Goal: Transaction & Acquisition: Obtain resource

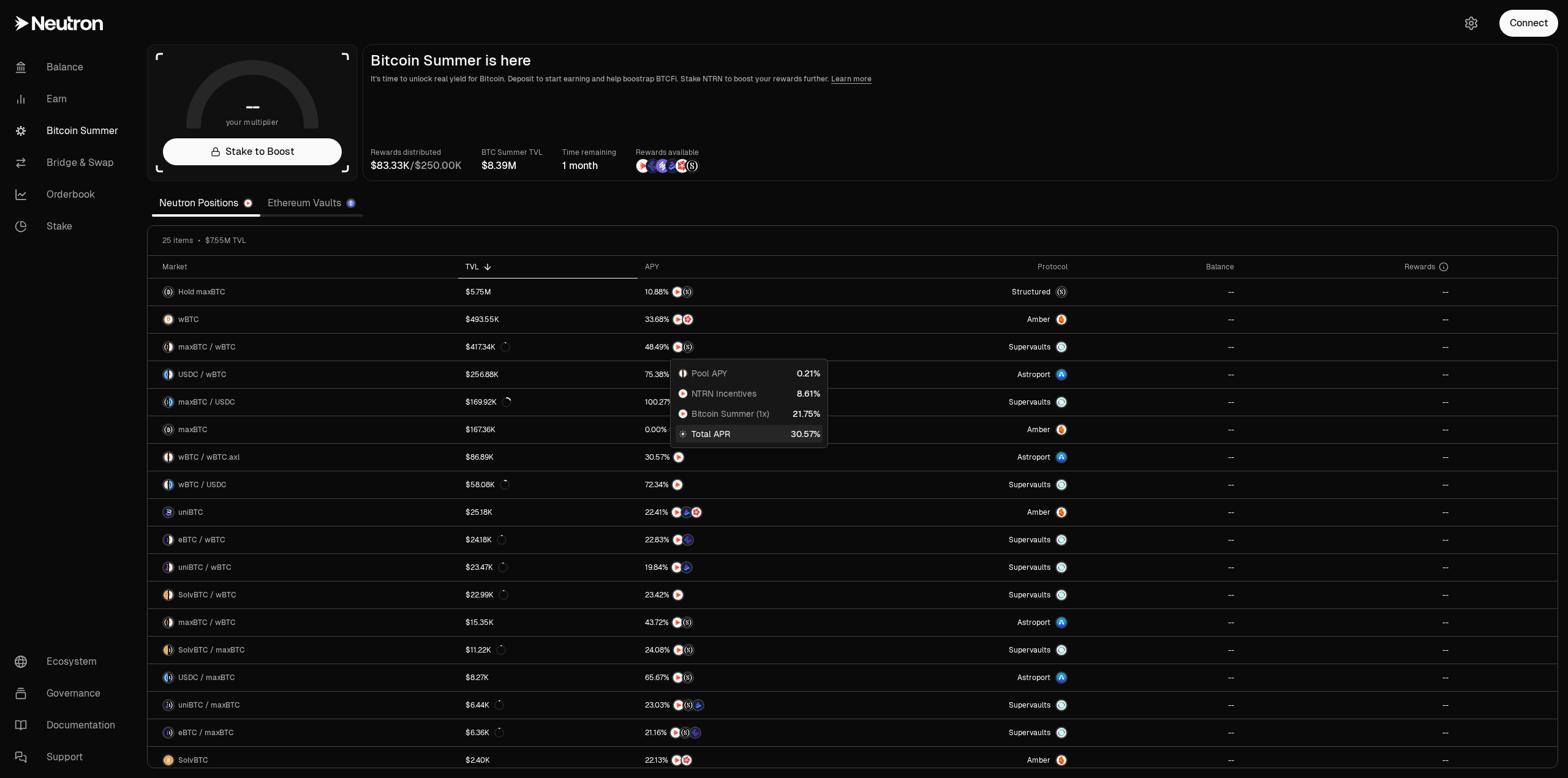
click at [943, 217] on section "-- your multiplier Stake to Boost Bitcoin Summer is here It's time to unlock re…" at bounding box center [853, 389] width 1431 height 778
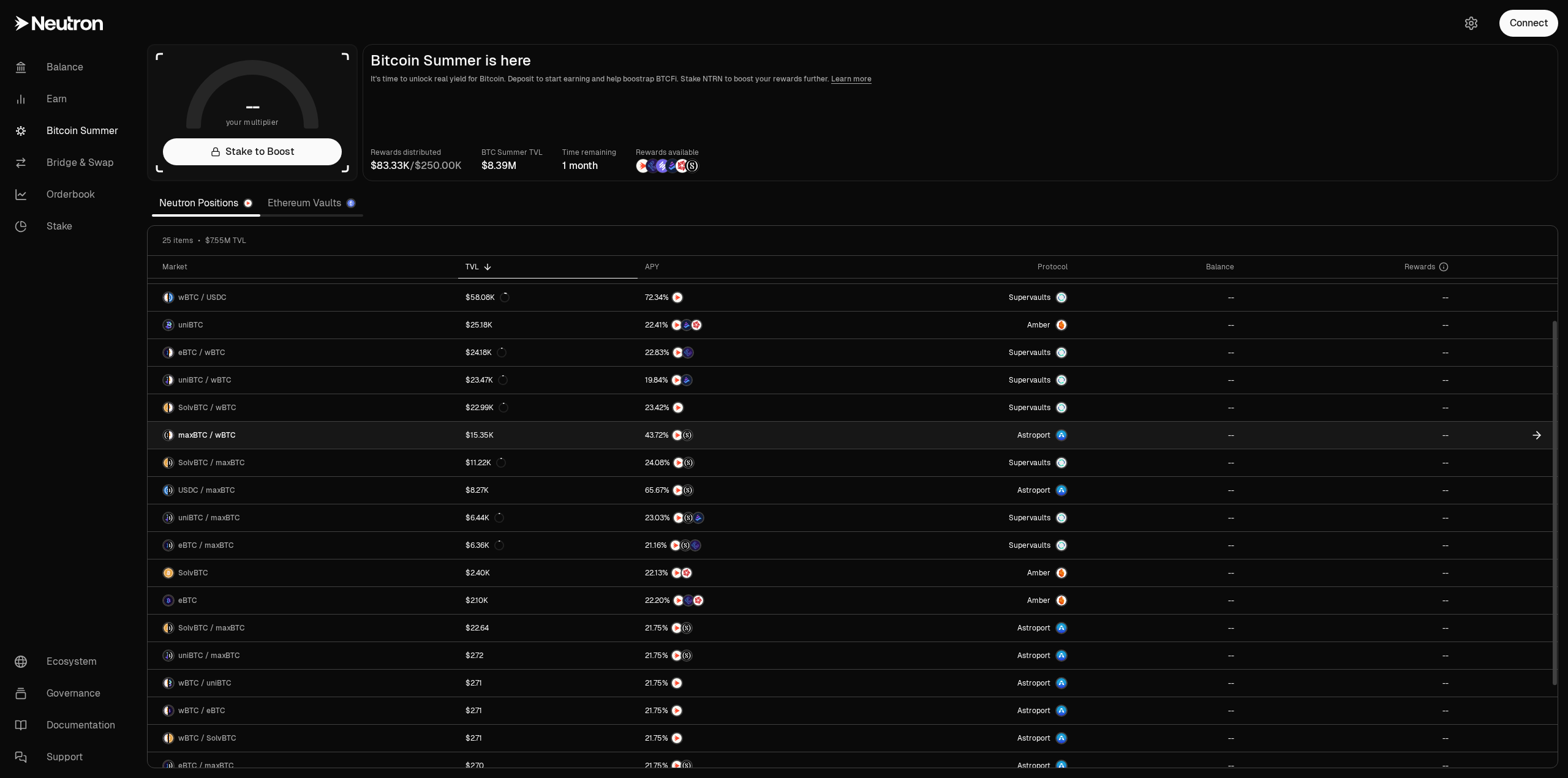
scroll to position [199, 0]
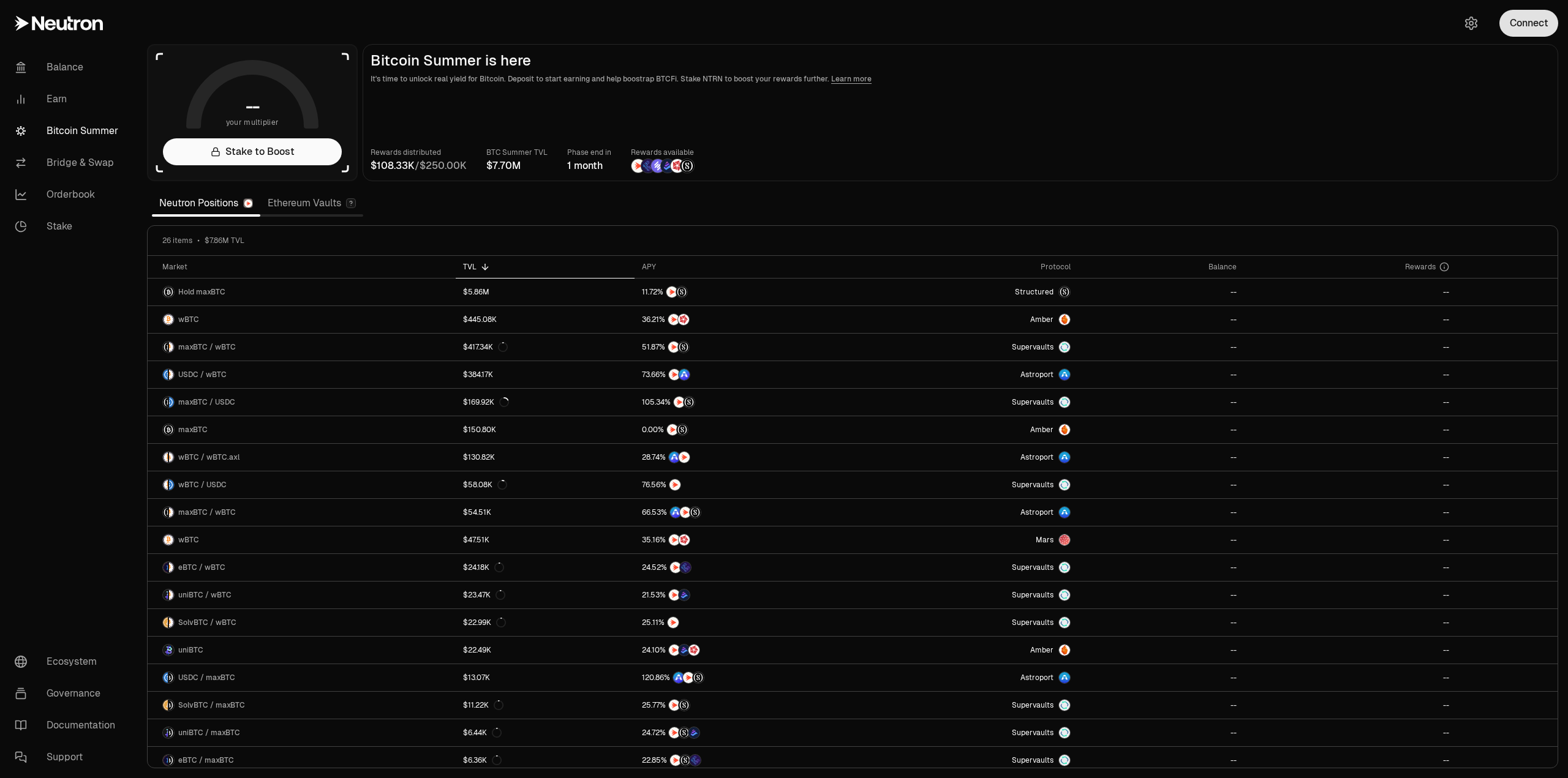
click at [1527, 26] on button "Connect" at bounding box center [1529, 23] width 59 height 27
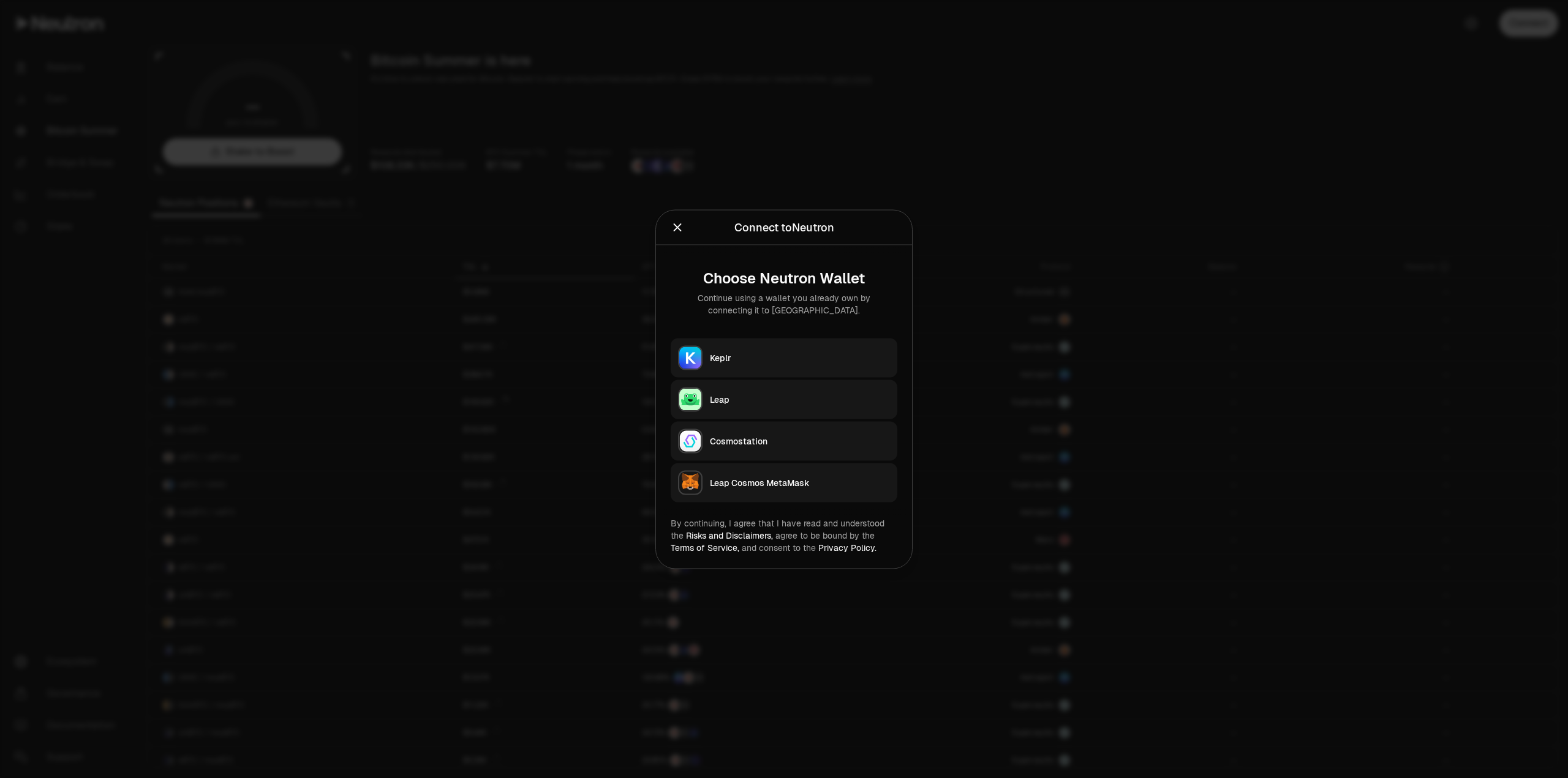
click at [734, 358] on div "Keplr" at bounding box center [800, 358] width 180 height 13
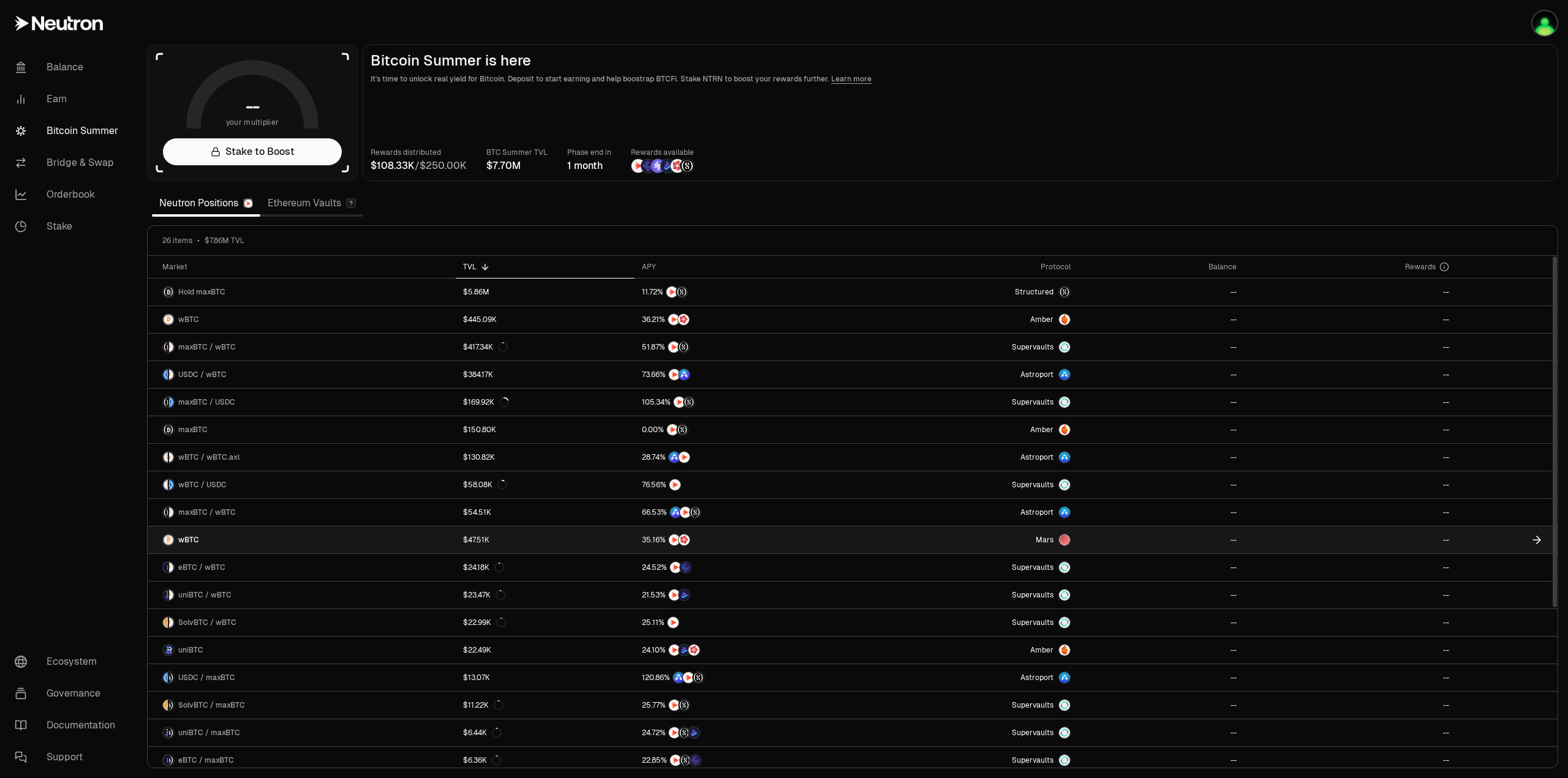
click at [1040, 542] on span "Mars" at bounding box center [1044, 540] width 18 height 9
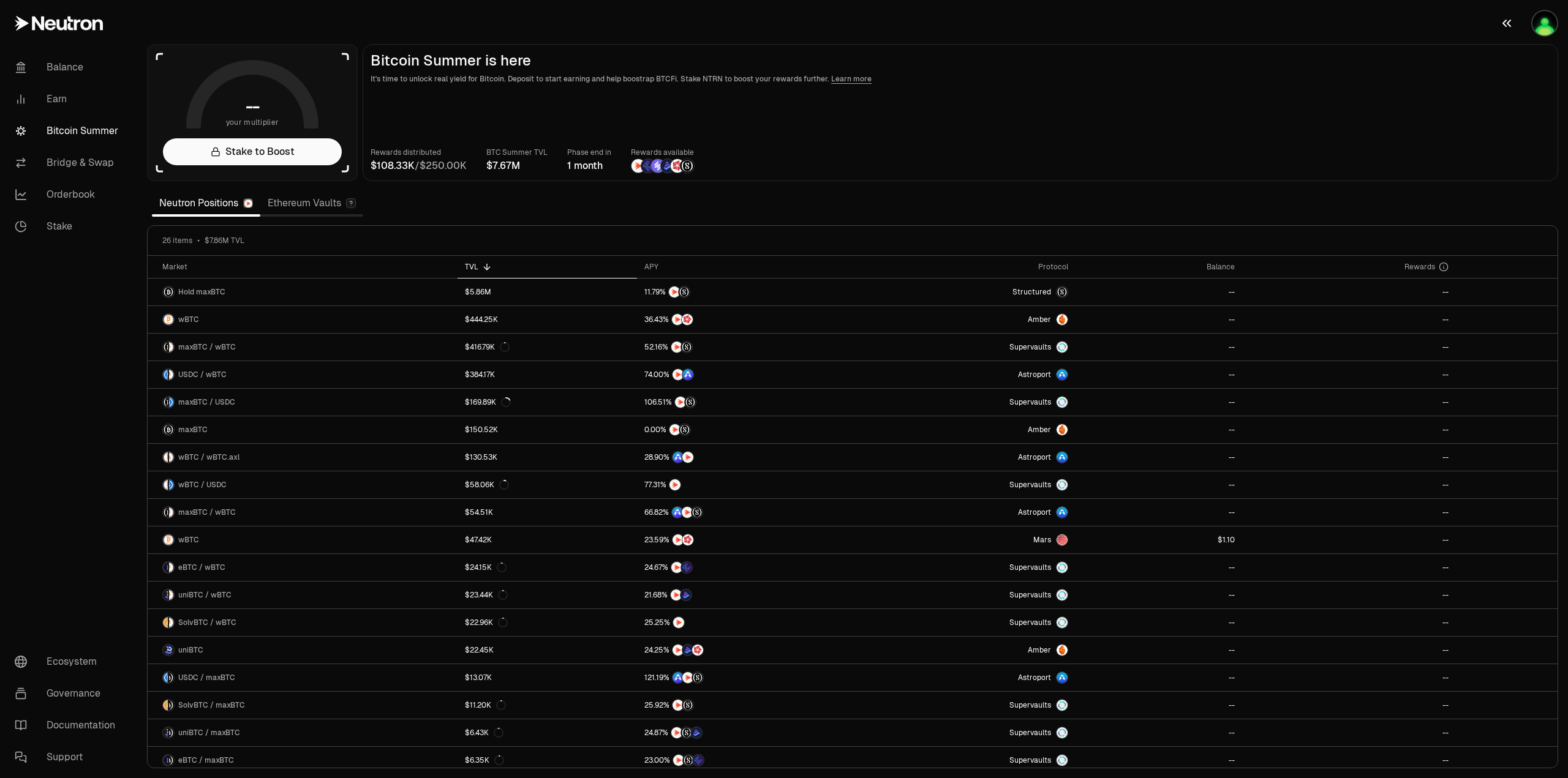
click at [1540, 24] on img "button" at bounding box center [1544, 23] width 24 height 24
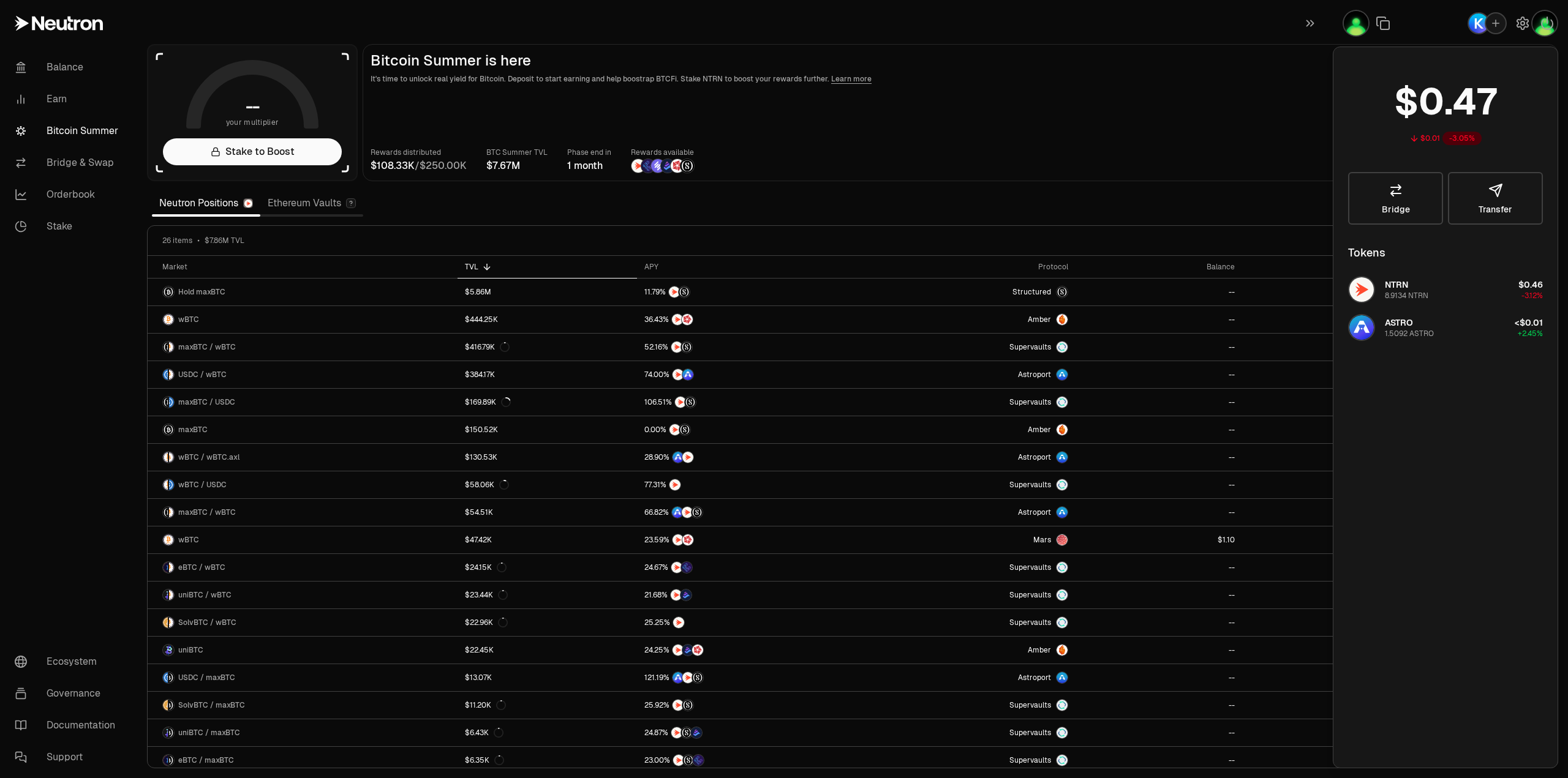
click at [1275, 69] on header "Bitcoin Summer is here It's time to unlock real yield for Bitcoin. Deposit to s…" at bounding box center [961, 69] width 1180 height 33
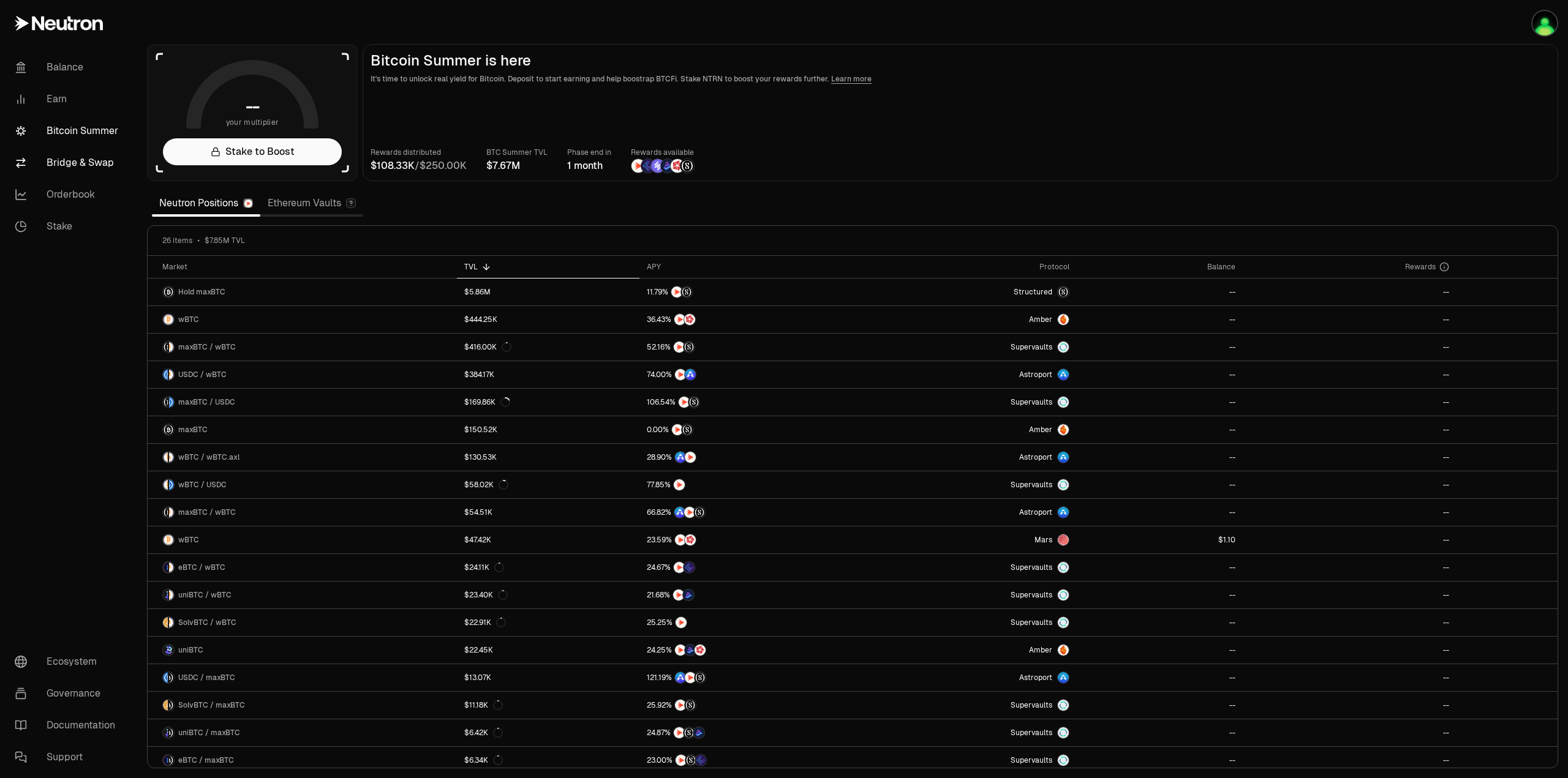
drag, startPoint x: 80, startPoint y: 163, endPoint x: 106, endPoint y: 158, distance: 26.5
click at [80, 162] on link "Bridge & Swap" at bounding box center [69, 162] width 128 height 32
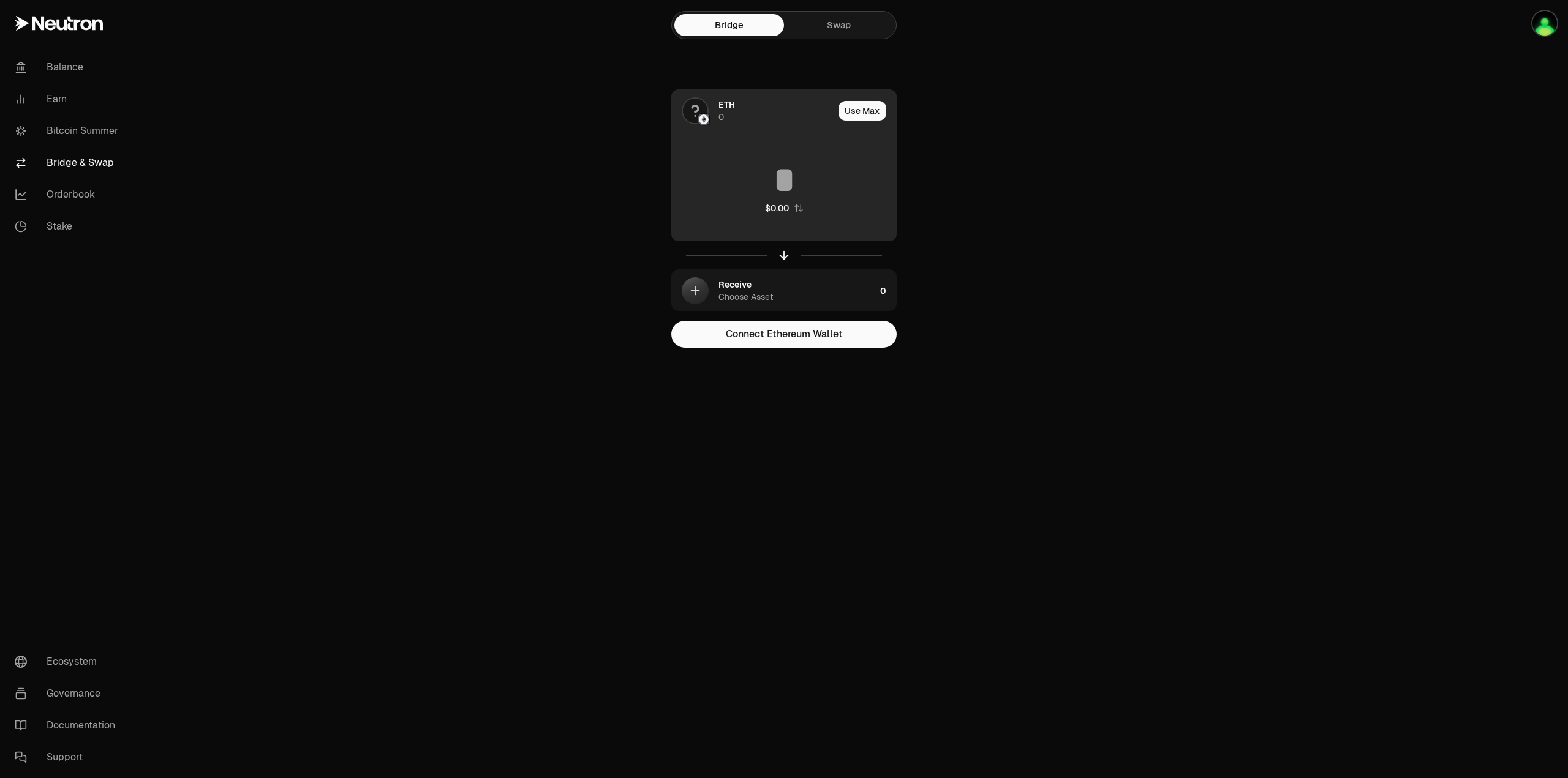
click at [698, 107] on icon at bounding box center [696, 110] width 6 height 10
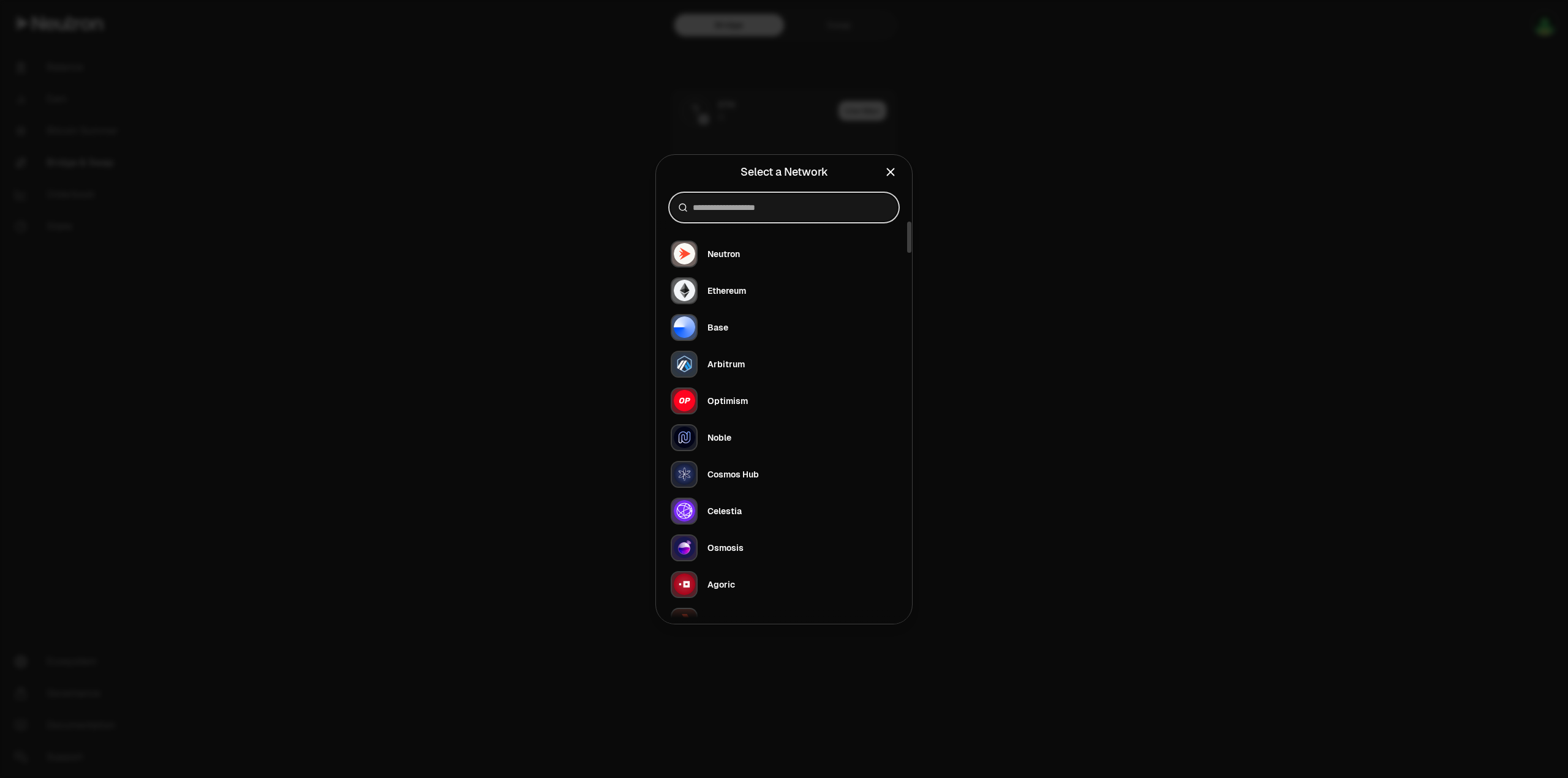
click at [726, 210] on input at bounding box center [791, 208] width 197 height 13
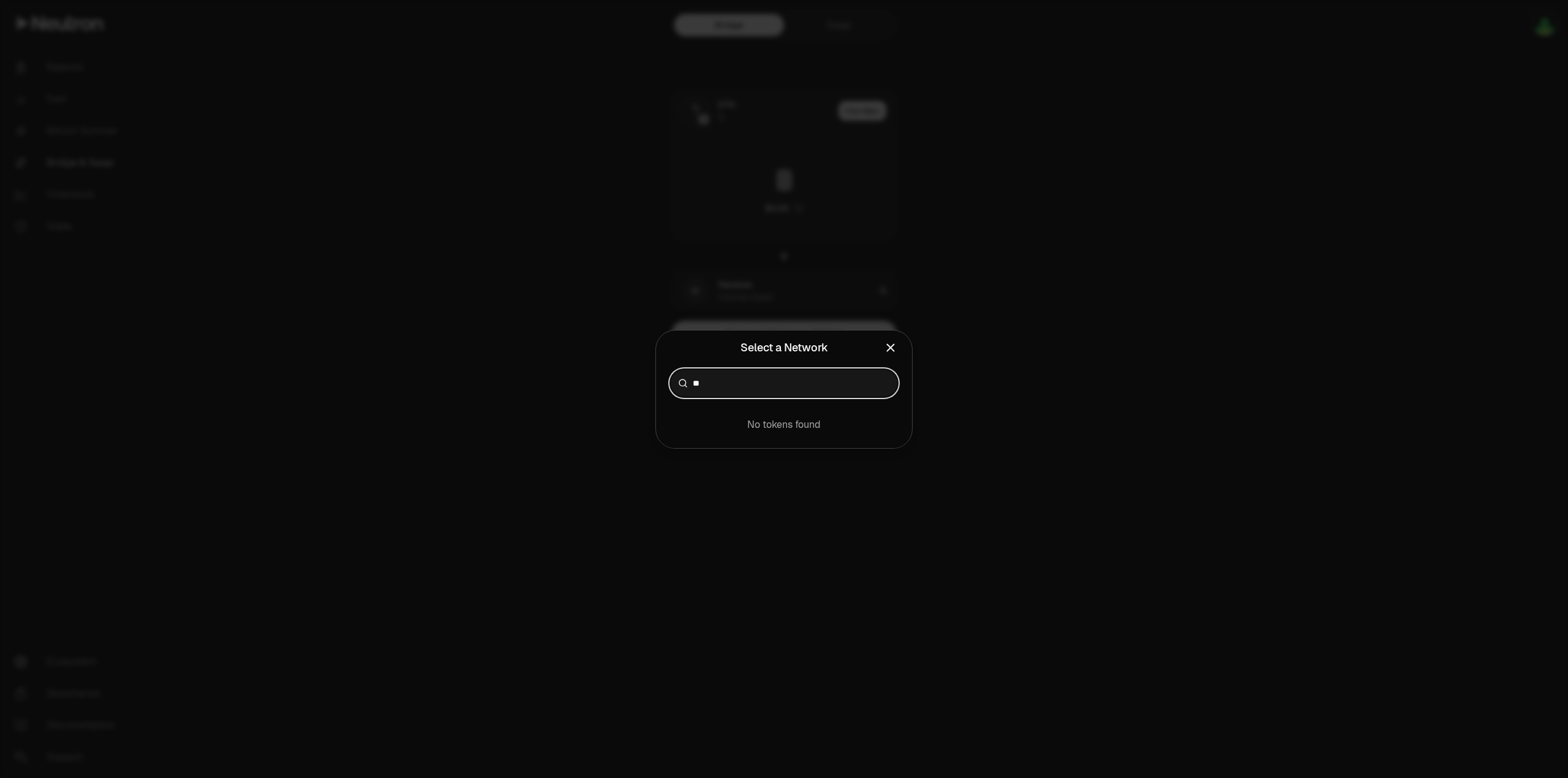
type input "*"
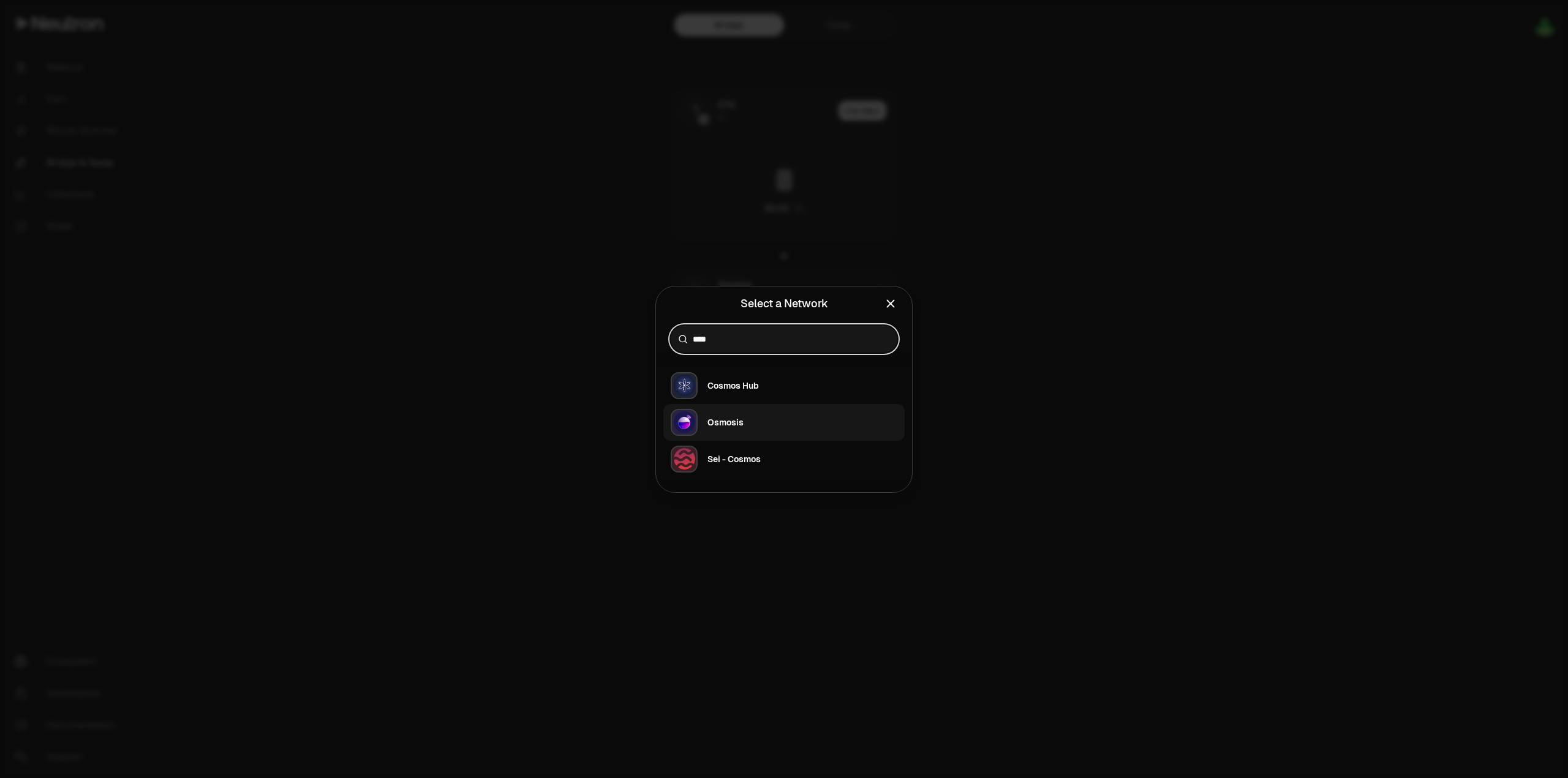
type input "****"
click at [728, 418] on div "Osmosis" at bounding box center [726, 423] width 36 height 13
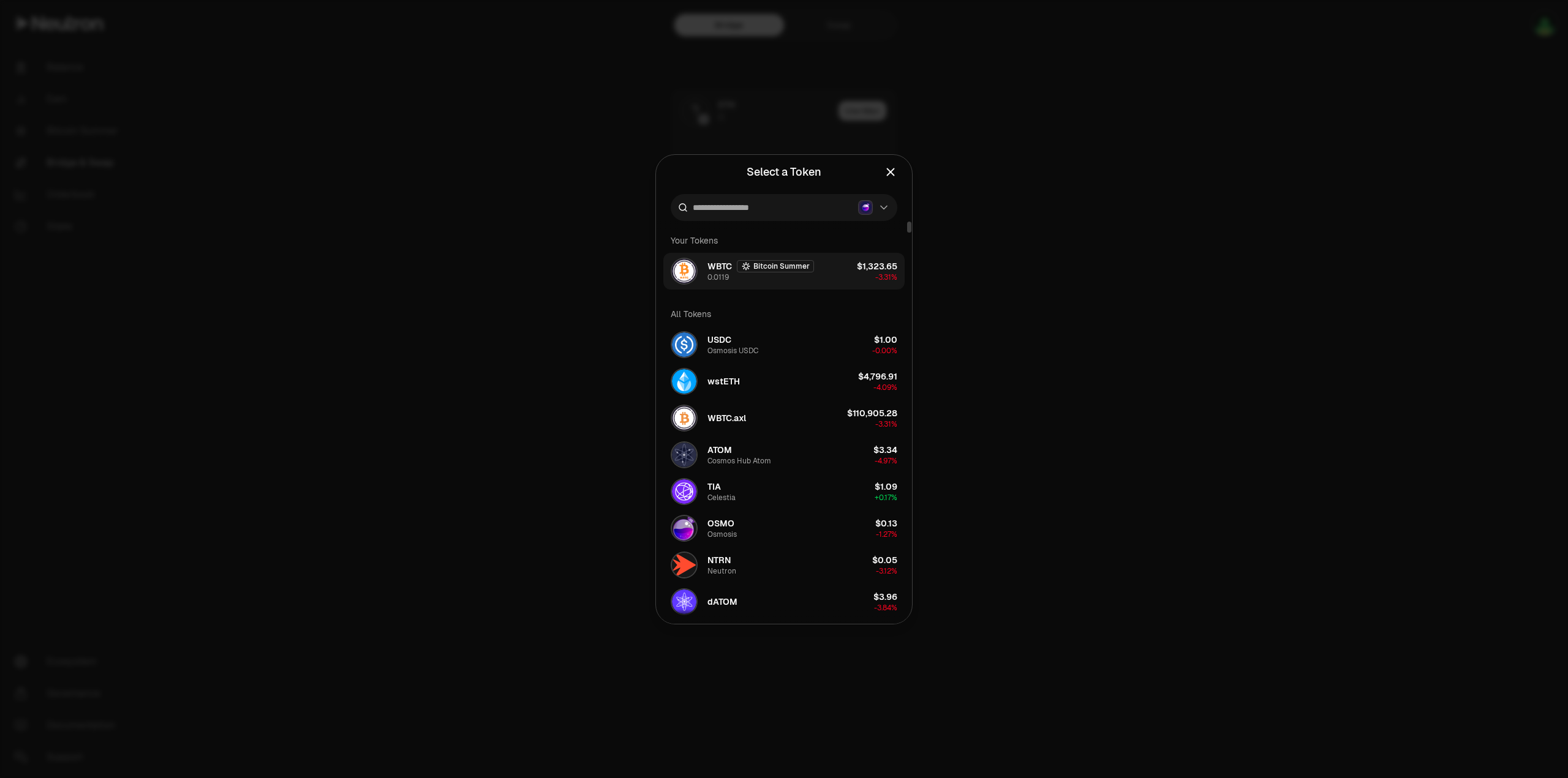
click at [709, 267] on span "WBTC" at bounding box center [719, 266] width 24 height 13
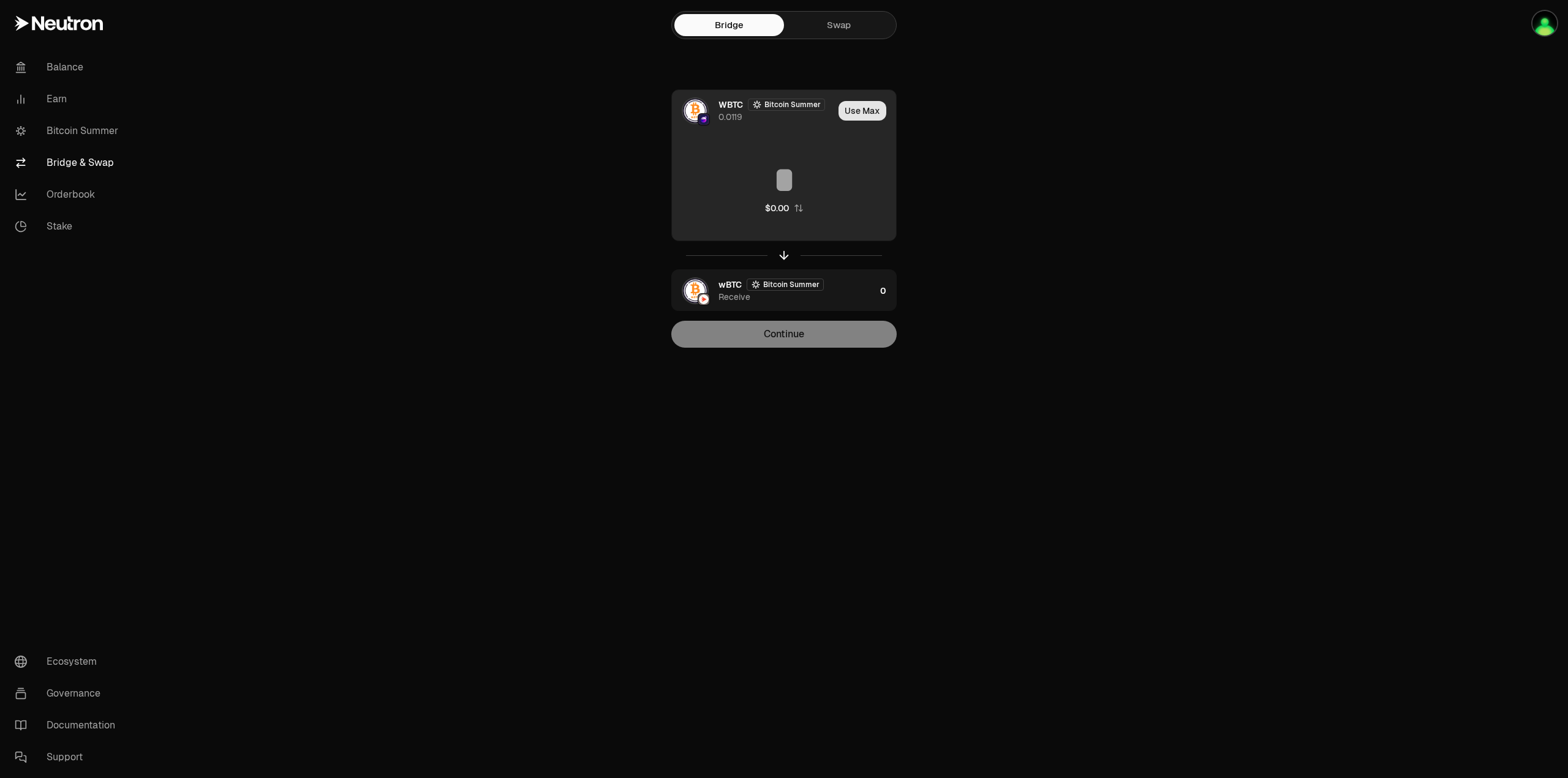
click at [868, 110] on button "Use Max" at bounding box center [862, 110] width 48 height 20
type input "********"
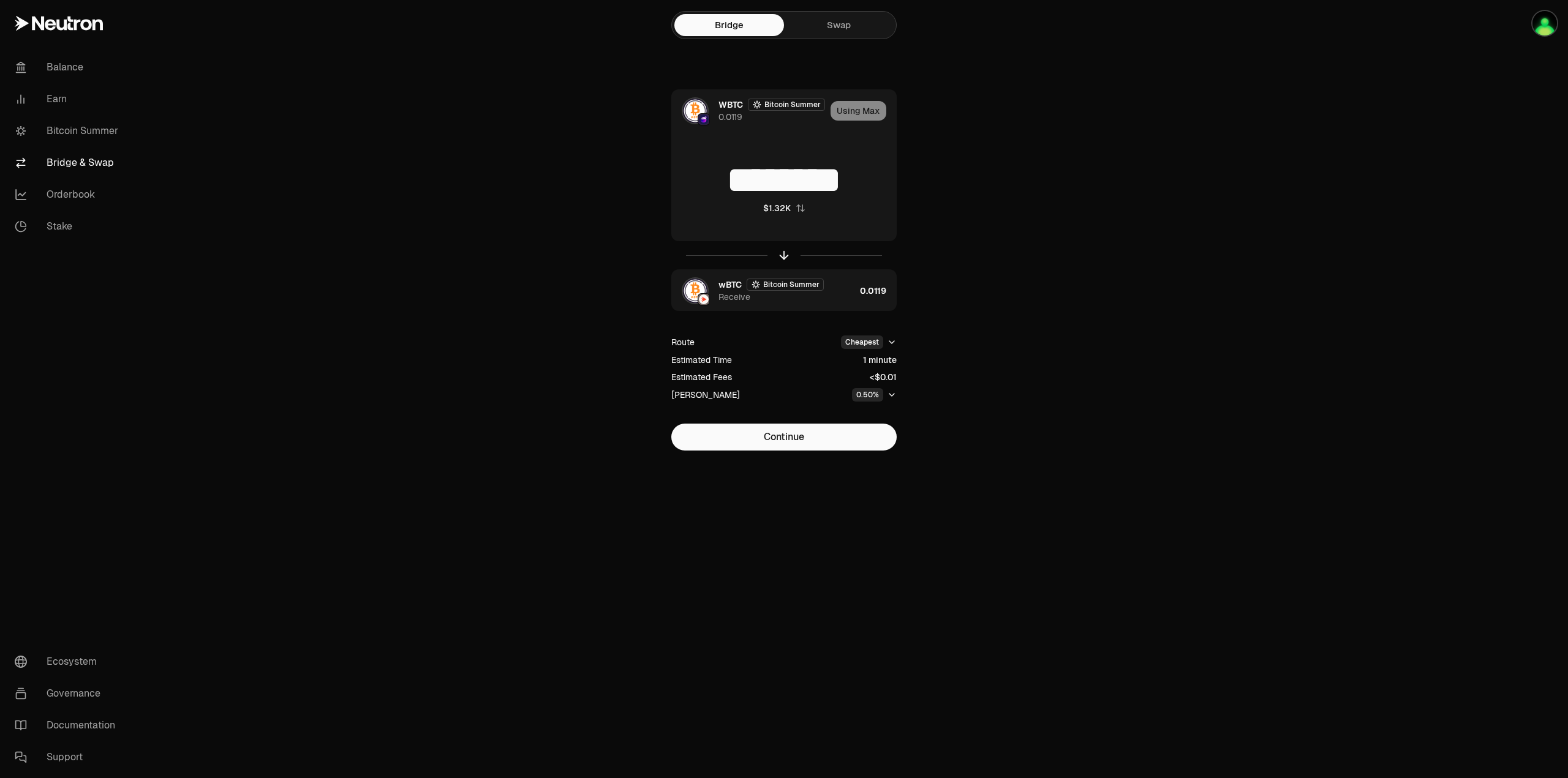
click at [890, 395] on icon "button" at bounding box center [892, 394] width 5 height 2
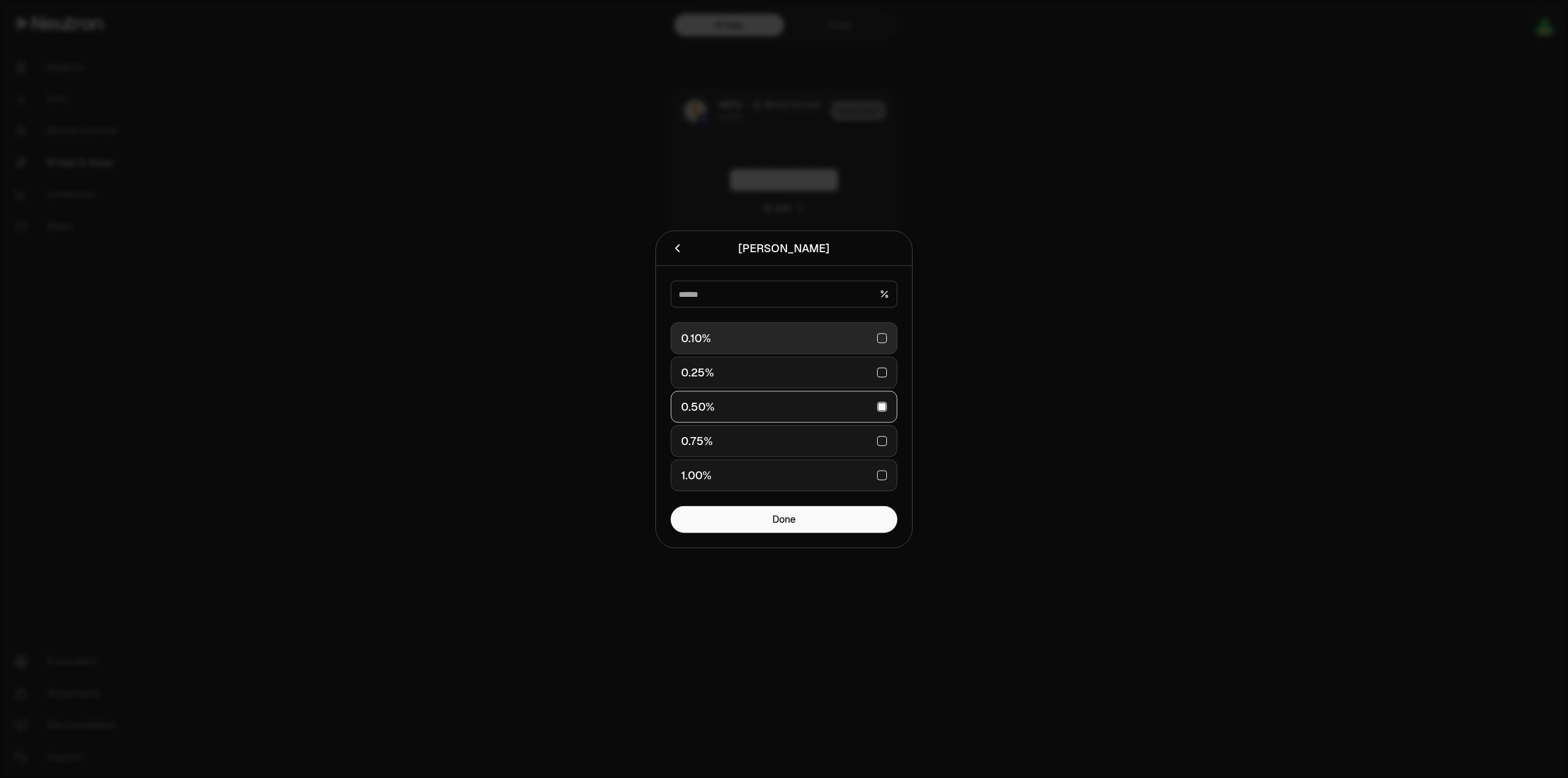
click at [711, 330] on div "0.10%" at bounding box center [784, 338] width 206 height 27
click at [786, 519] on button "Done" at bounding box center [783, 519] width 226 height 27
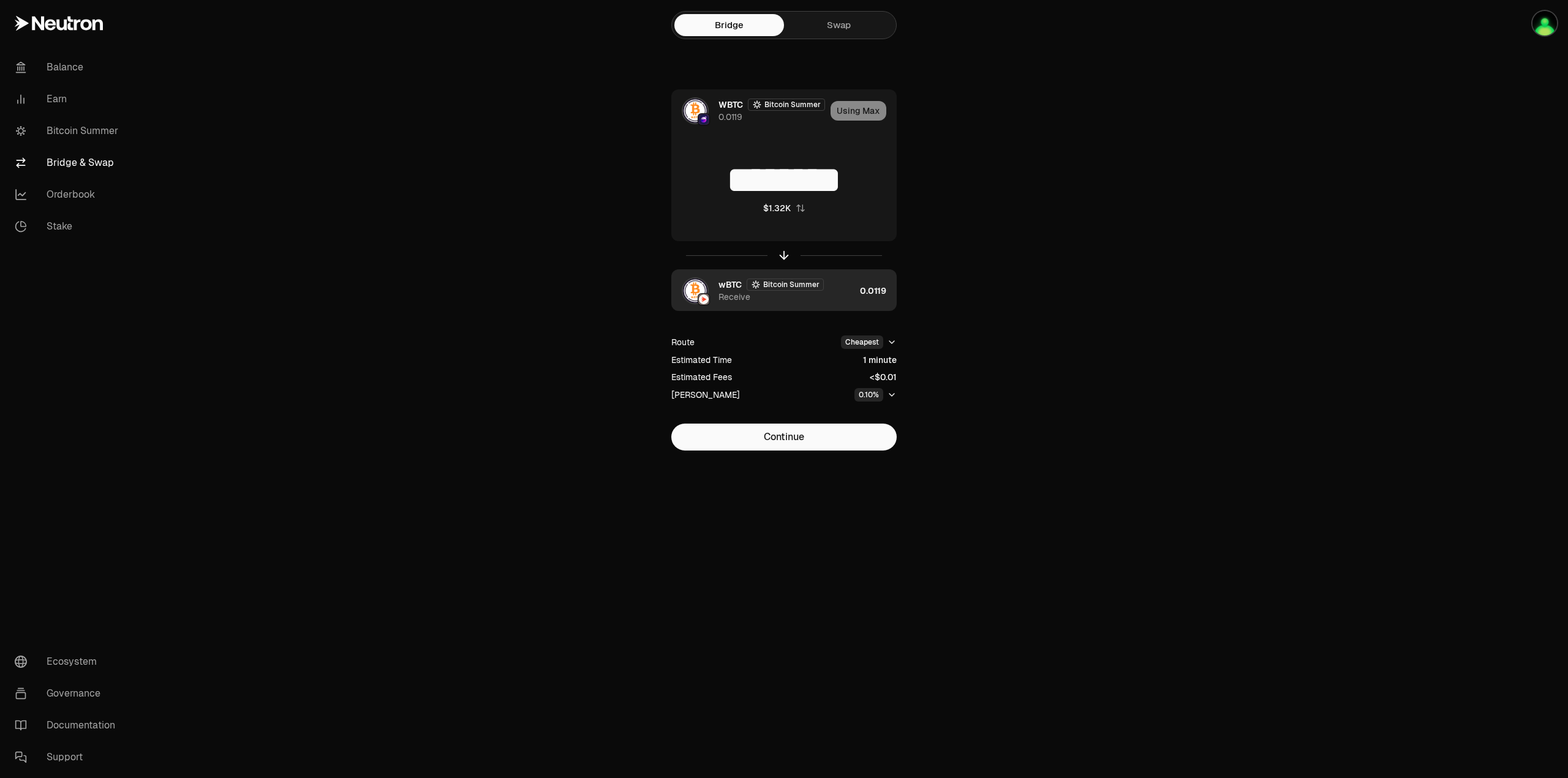
click at [838, 295] on div "wBTC Bitcoin Summer Receive" at bounding box center [786, 290] width 136 height 24
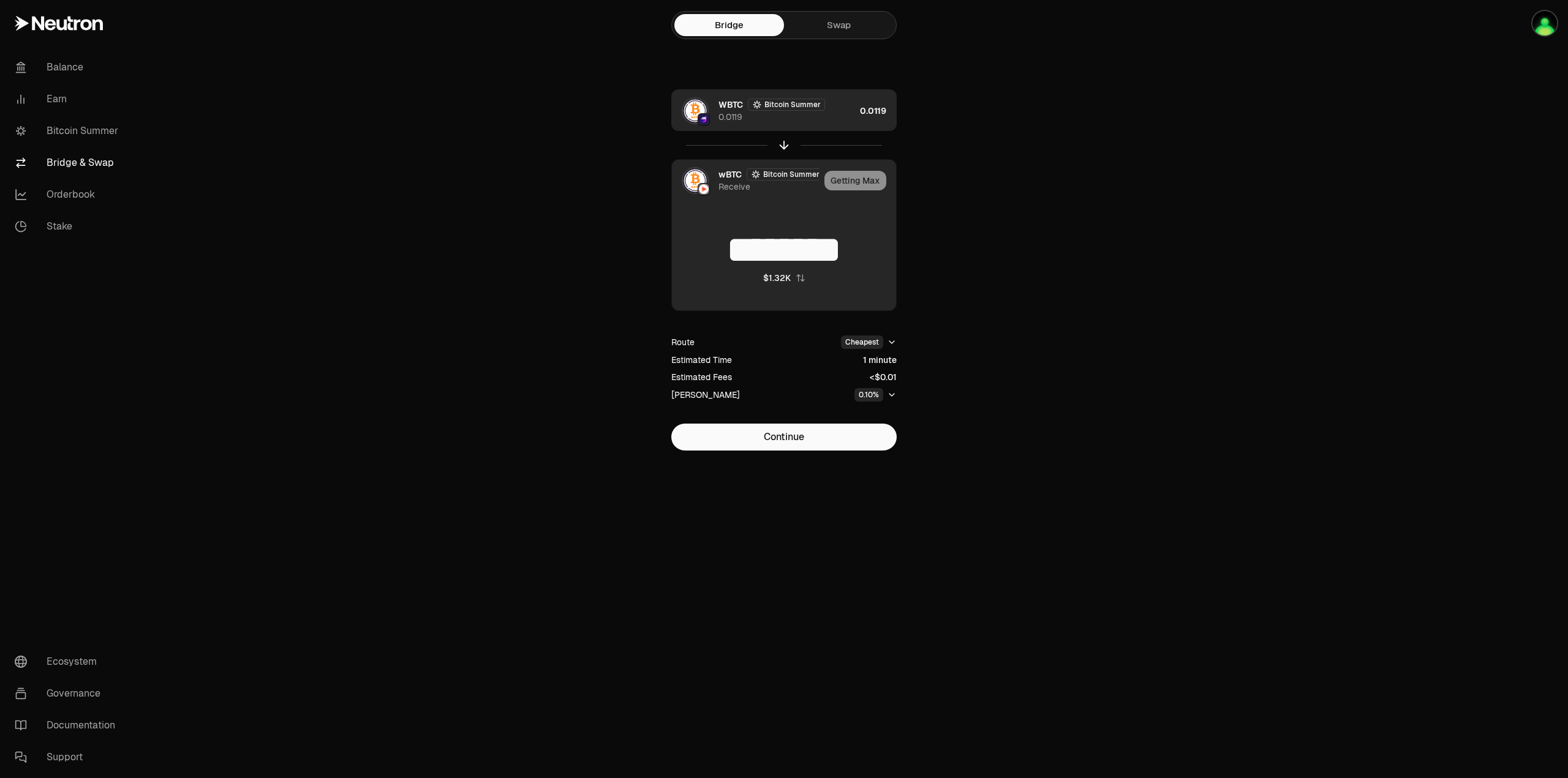
click at [832, 130] on div "WBTC Bitcoin Summer 0.0119" at bounding box center [763, 110] width 183 height 42
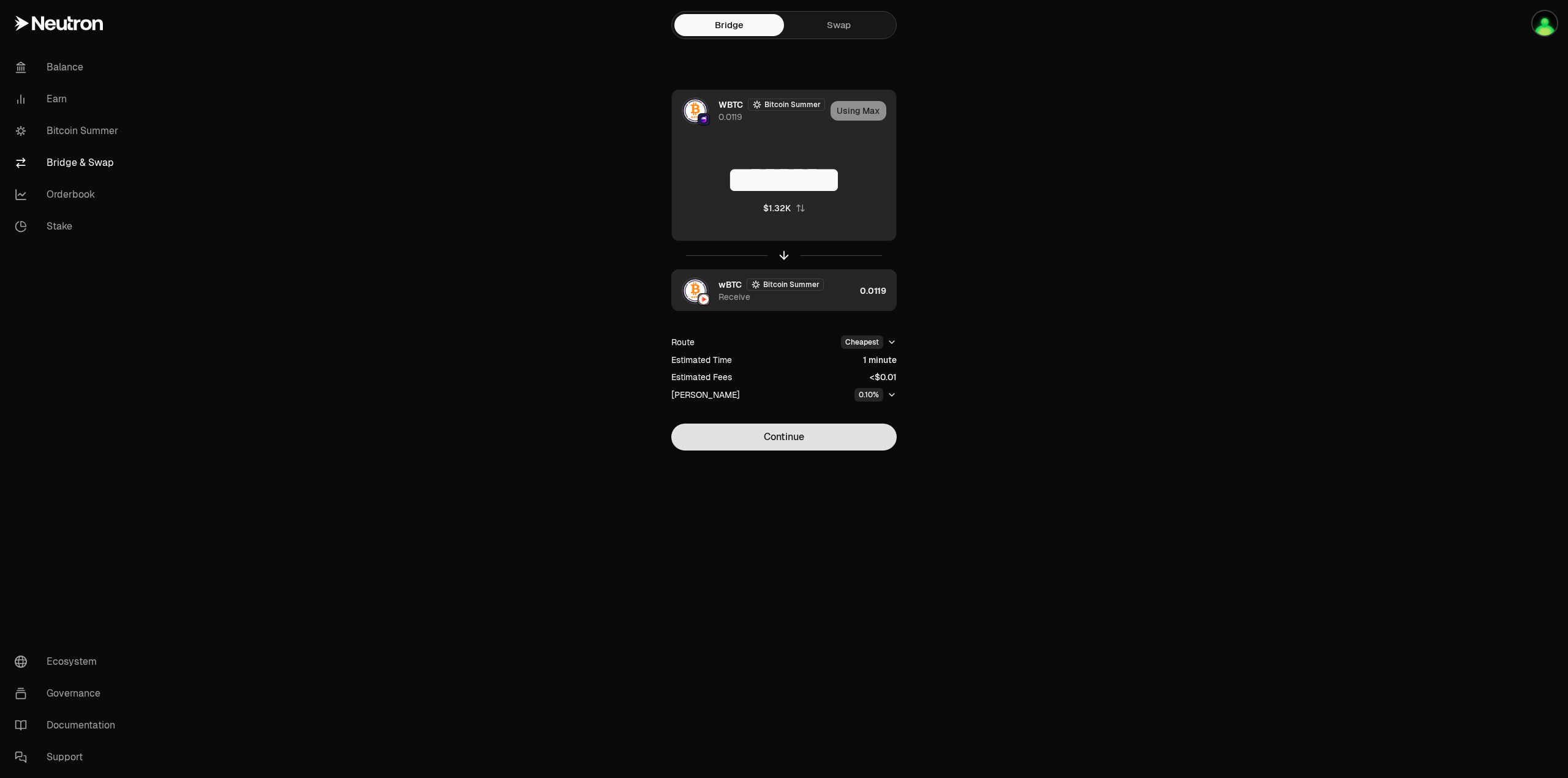
click at [773, 436] on button "Continue" at bounding box center [784, 437] width 226 height 27
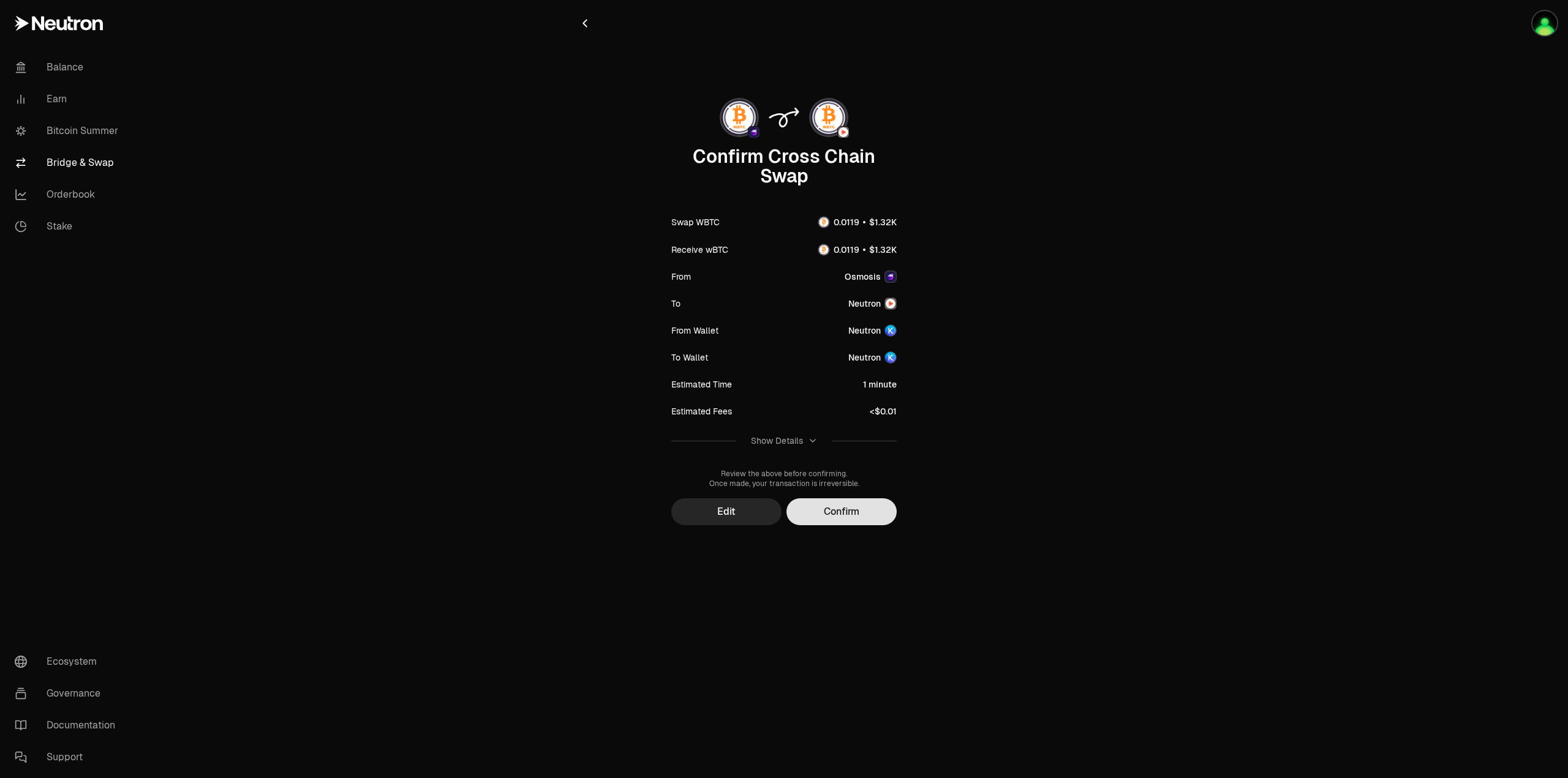
click at [836, 516] on button "Confirm" at bounding box center [842, 512] width 110 height 27
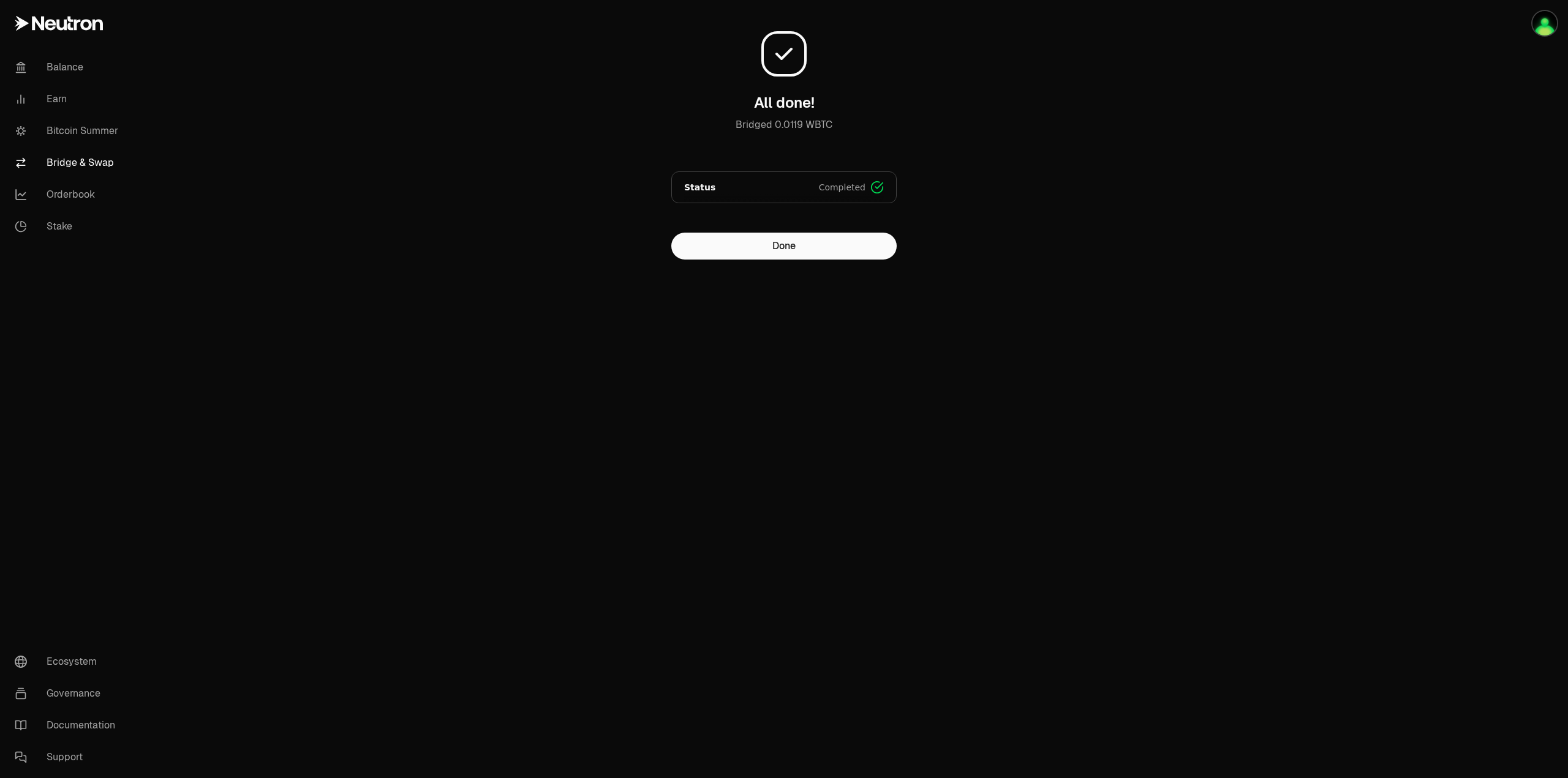
drag, startPoint x: 1111, startPoint y: 277, endPoint x: 1144, endPoint y: 246, distance: 45.3
click at [1111, 277] on main "All done! Bridged 0.0119 WBTC Status Completed Signed Broadcasted Bridged Done" at bounding box center [853, 154] width 1431 height 308
click at [476, 166] on main "All done! Bridged 0.0119 WBTC Status Completed Signed Broadcasted Bridged Done" at bounding box center [853, 154] width 1431 height 308
drag, startPoint x: 790, startPoint y: 248, endPoint x: 510, endPoint y: 245, distance: 280.0
click at [789, 248] on button "Done" at bounding box center [784, 246] width 226 height 27
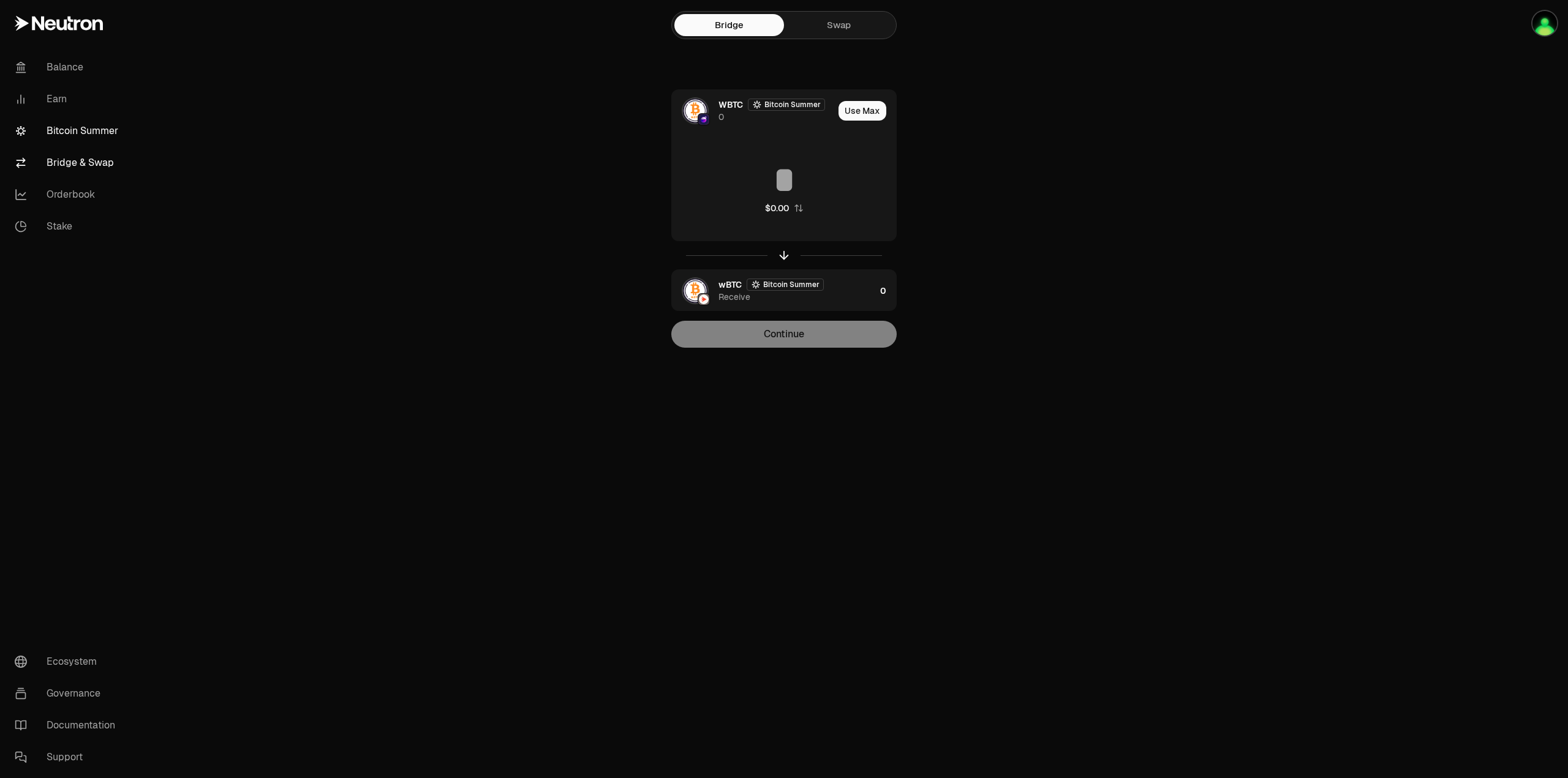
drag, startPoint x: 70, startPoint y: 128, endPoint x: 84, endPoint y: 128, distance: 14.0
click at [70, 128] on link "Bitcoin Summer" at bounding box center [69, 131] width 128 height 32
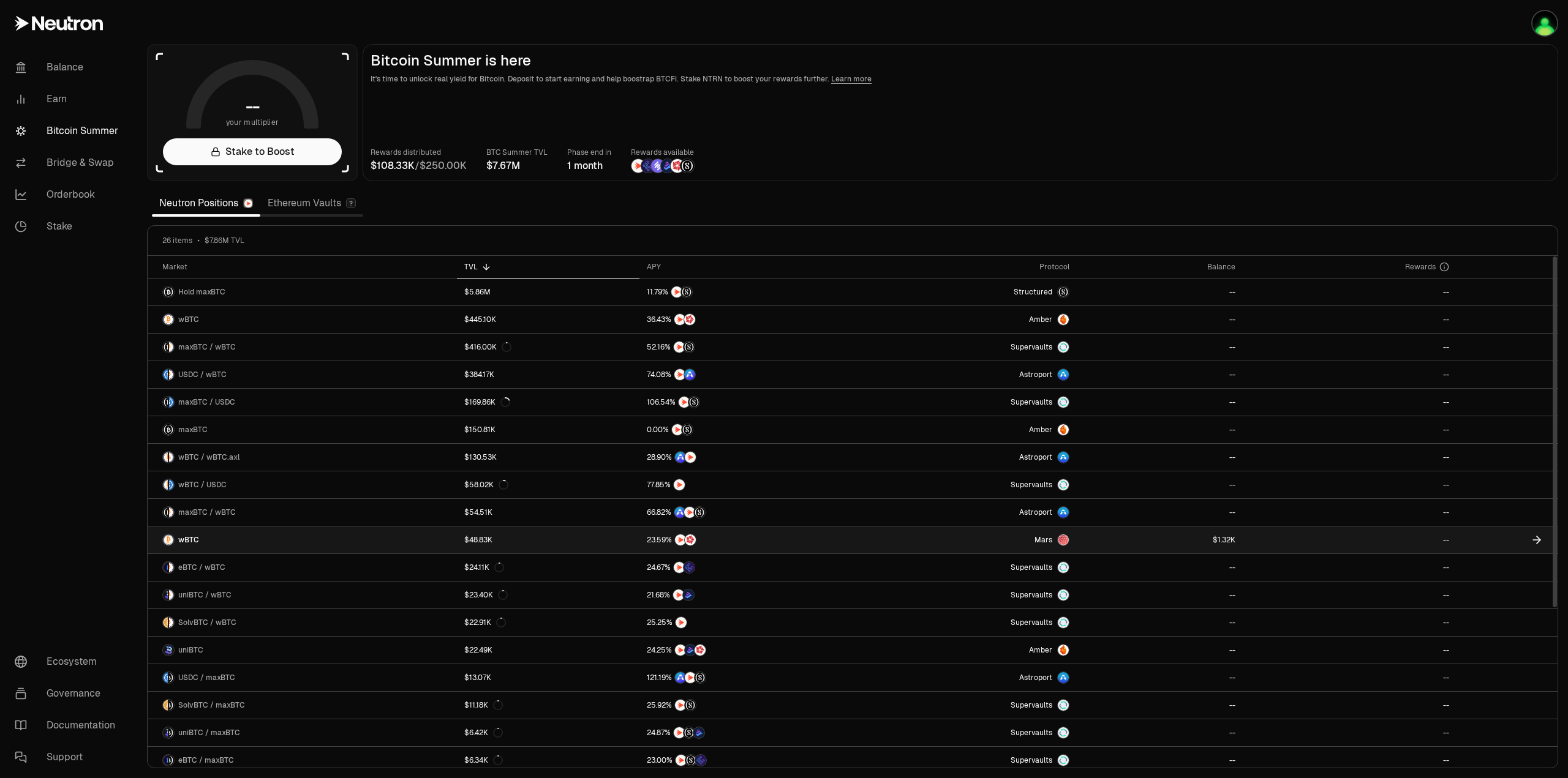
click at [1542, 539] on icon at bounding box center [1537, 540] width 13 height 13
click at [569, 539] on link "$48.83K" at bounding box center [547, 540] width 182 height 27
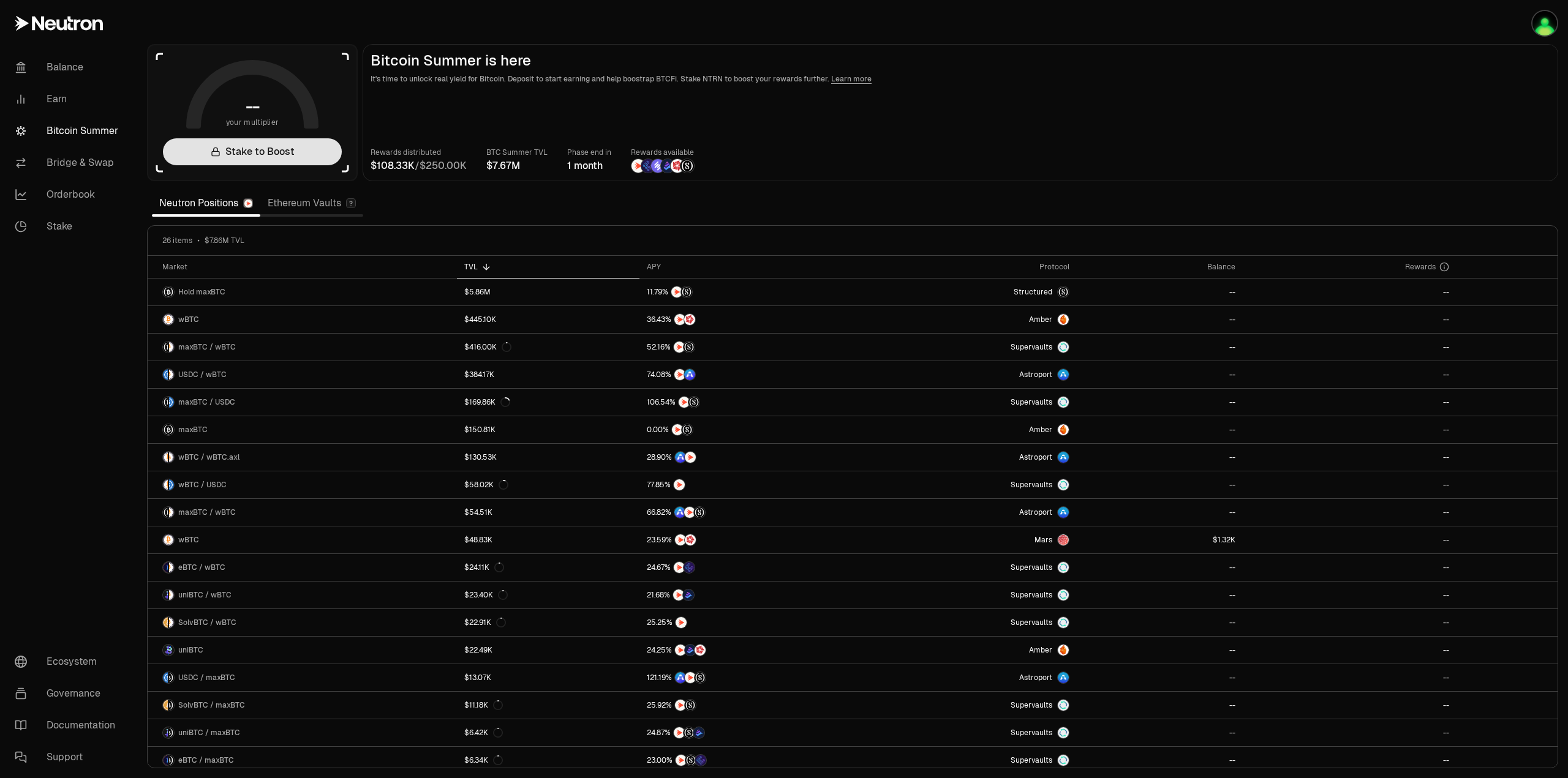
click at [279, 148] on link "Stake to Boost" at bounding box center [252, 152] width 179 height 27
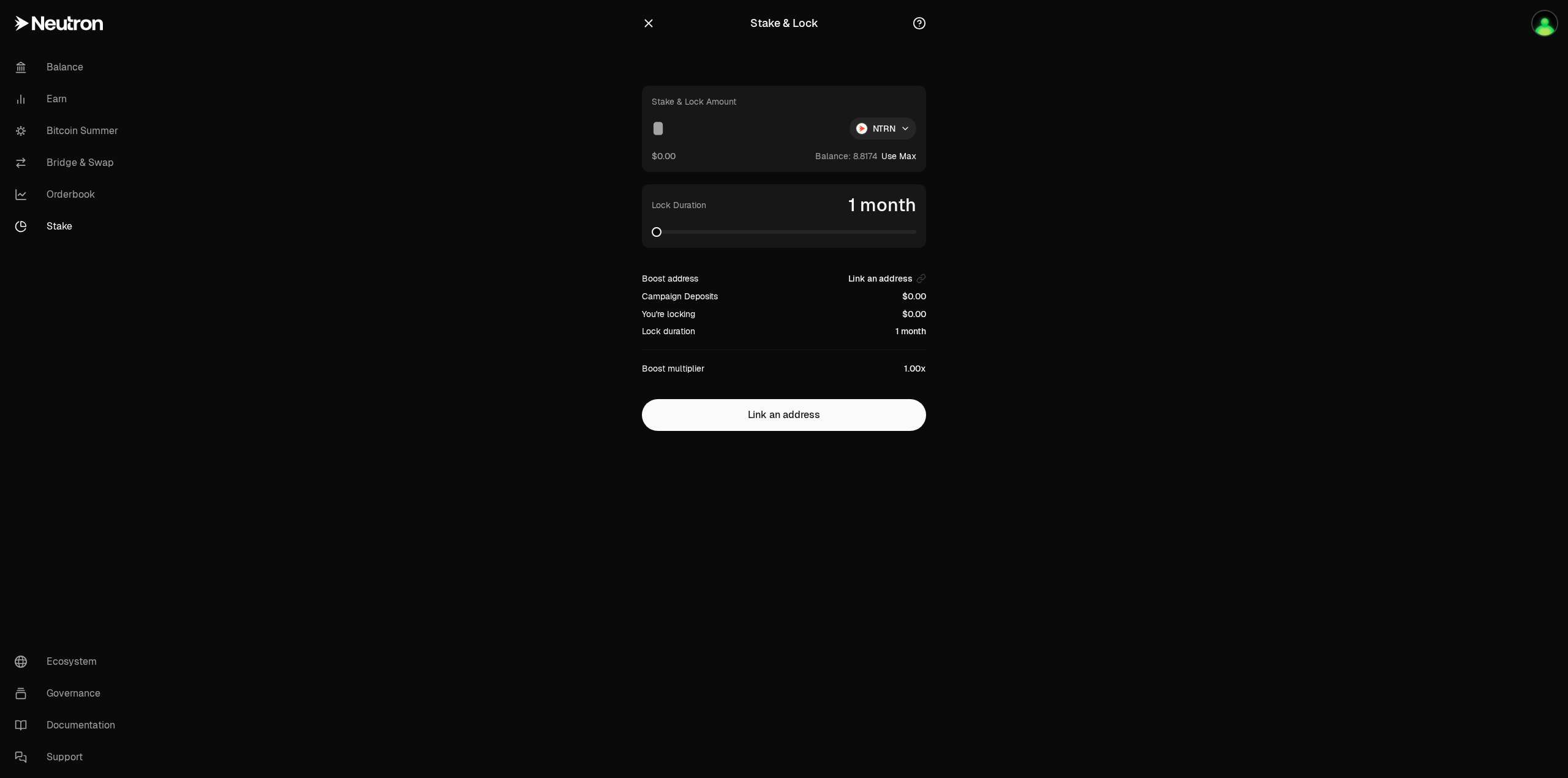
click at [906, 154] on button "Use Max" at bounding box center [899, 156] width 35 height 13
type input "********"
click at [651, 26] on icon "button" at bounding box center [649, 24] width 8 height 8
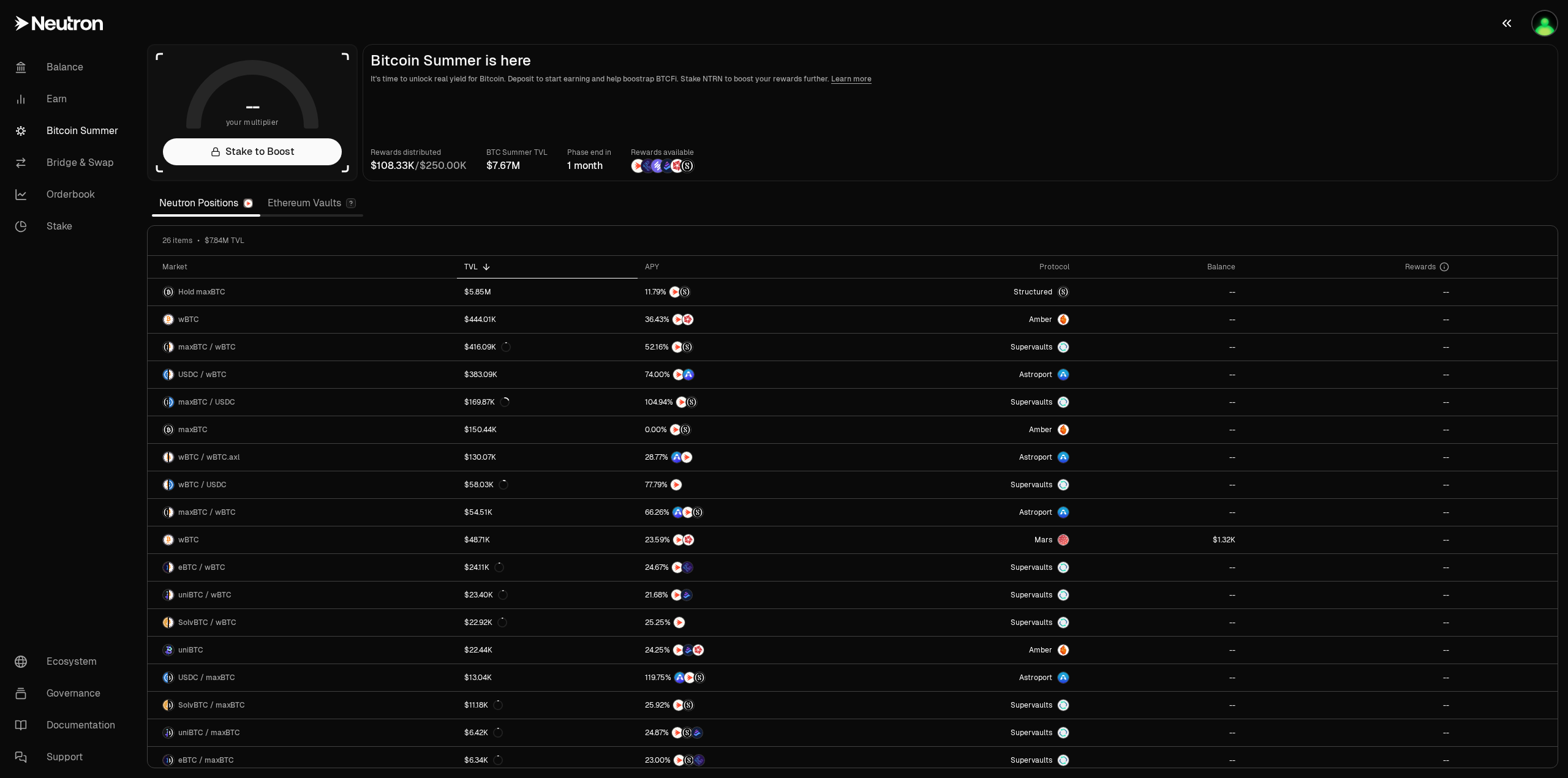
click at [1540, 23] on img "button" at bounding box center [1544, 23] width 24 height 24
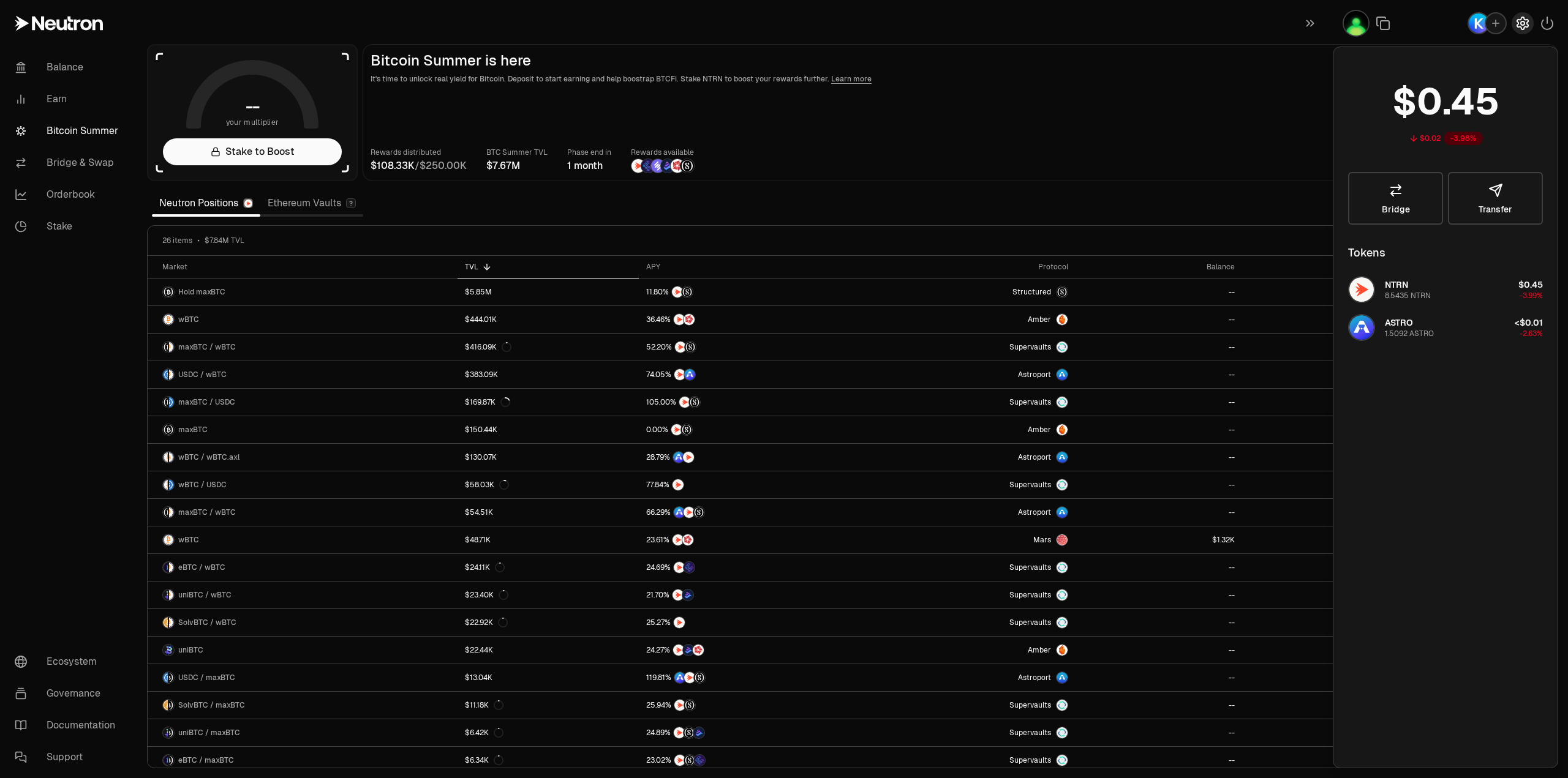
click at [1525, 18] on icon "button" at bounding box center [1523, 23] width 15 height 15
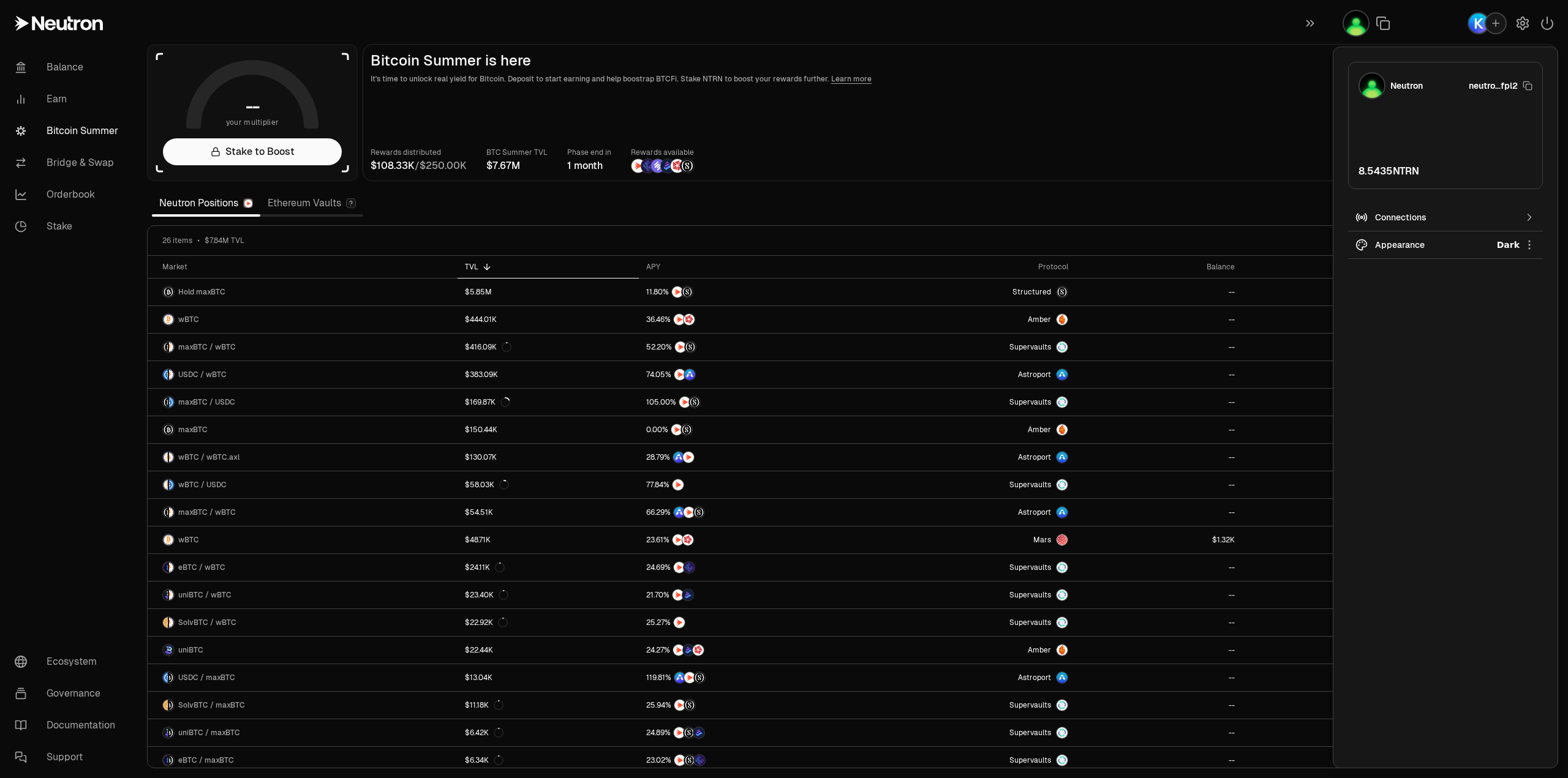
click at [1182, 119] on main "Bitcoin Summer is here It's time to unlock real yield for Bitcoin. Deposit to s…" at bounding box center [961, 113] width 1196 height 137
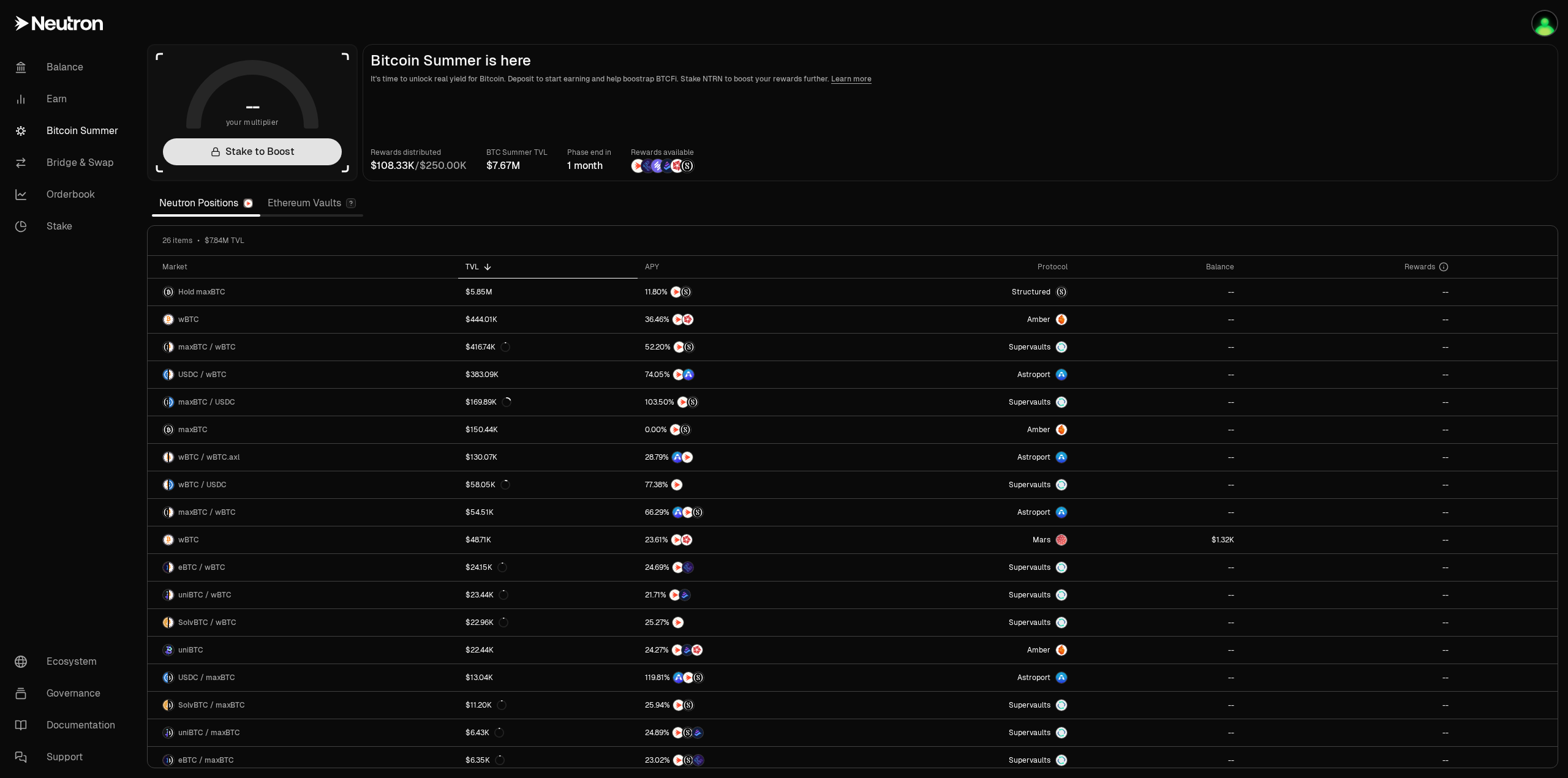
click at [251, 152] on link "Stake to Boost" at bounding box center [252, 152] width 179 height 27
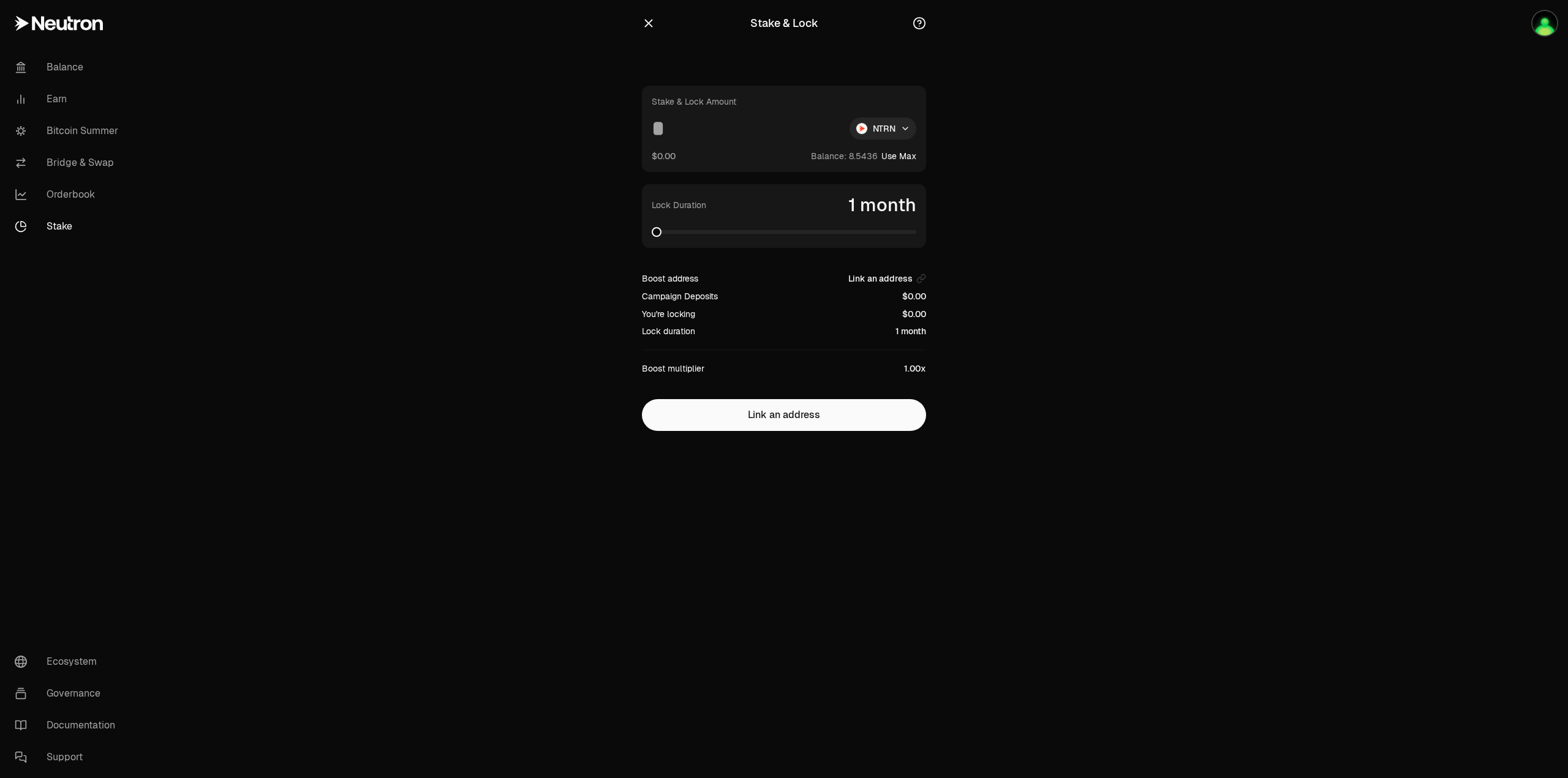
click at [674, 128] on input at bounding box center [745, 128] width 188 height 22
click at [911, 154] on button "Use Max" at bounding box center [899, 156] width 35 height 13
click at [679, 236] on span at bounding box center [684, 232] width 9 height 9
click at [917, 237] on span at bounding box center [911, 232] width 9 height 9
click at [910, 155] on button "Using Max" at bounding box center [895, 156] width 42 height 13
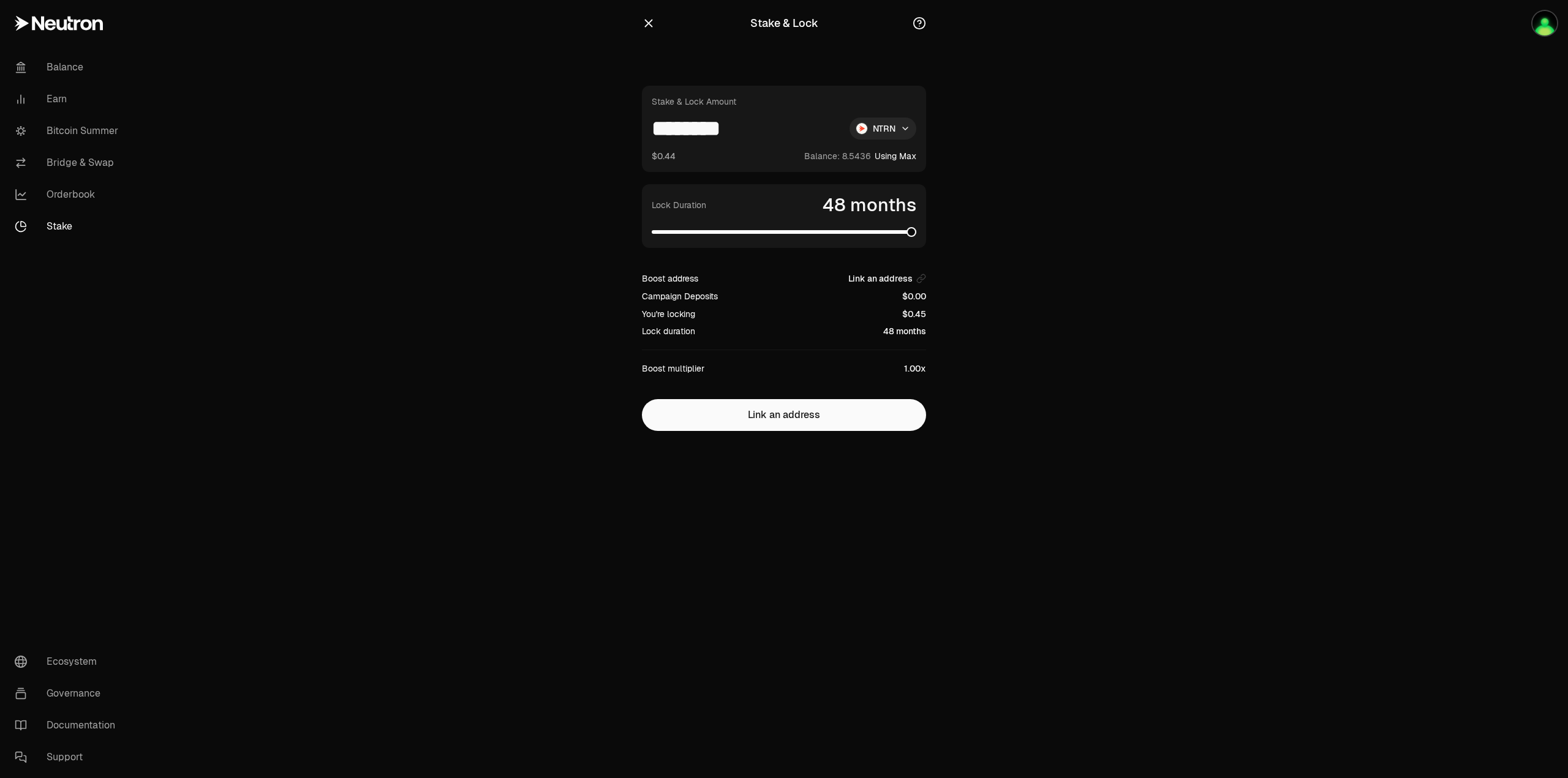
click at [670, 125] on input "********" at bounding box center [745, 128] width 188 height 22
type input "*****"
click at [651, 237] on span at bounding box center [656, 232] width 9 height 9
click at [648, 24] on icon "button" at bounding box center [649, 24] width 8 height 8
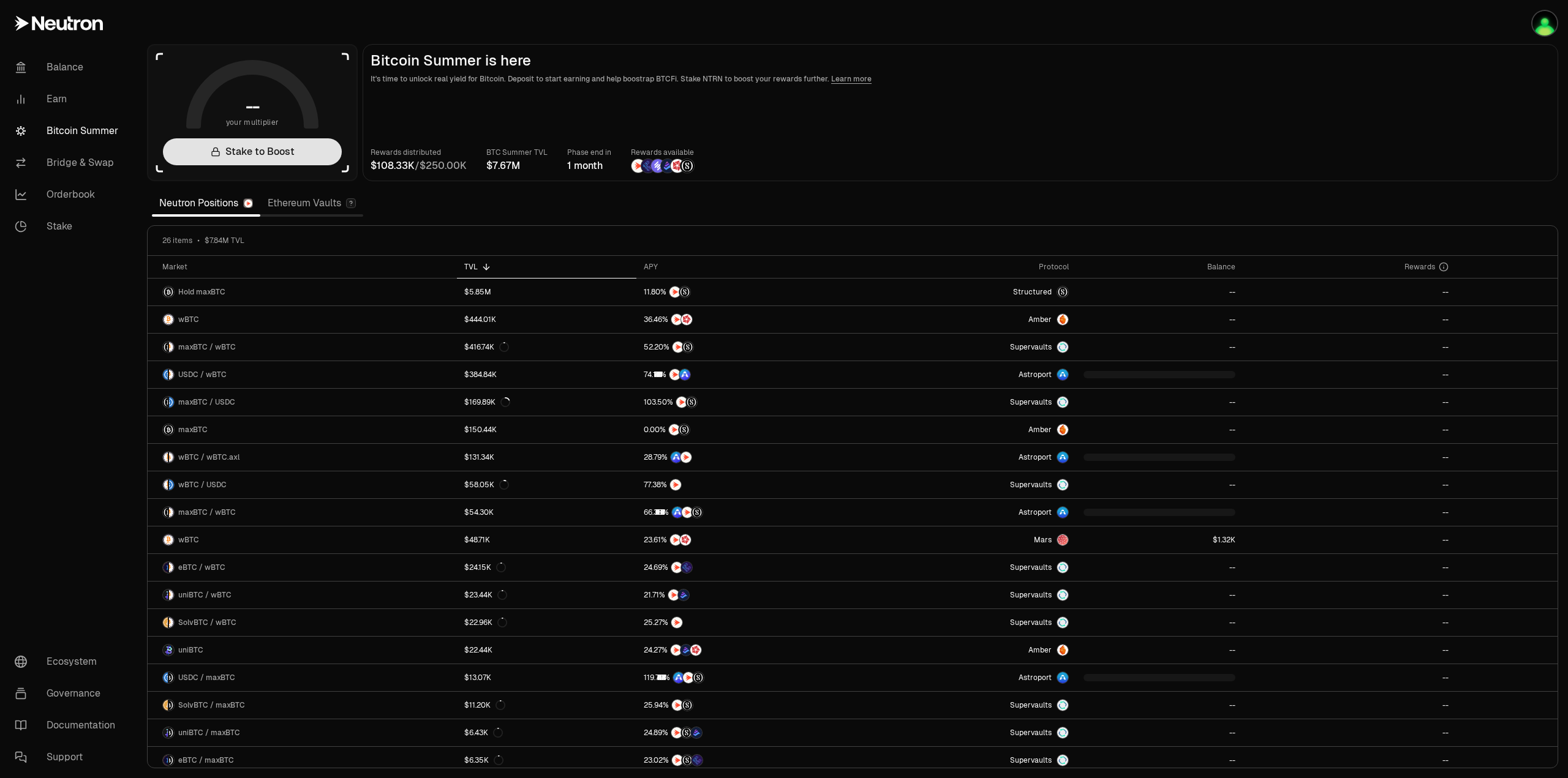
click at [245, 154] on link "Stake to Boost" at bounding box center [252, 152] width 179 height 27
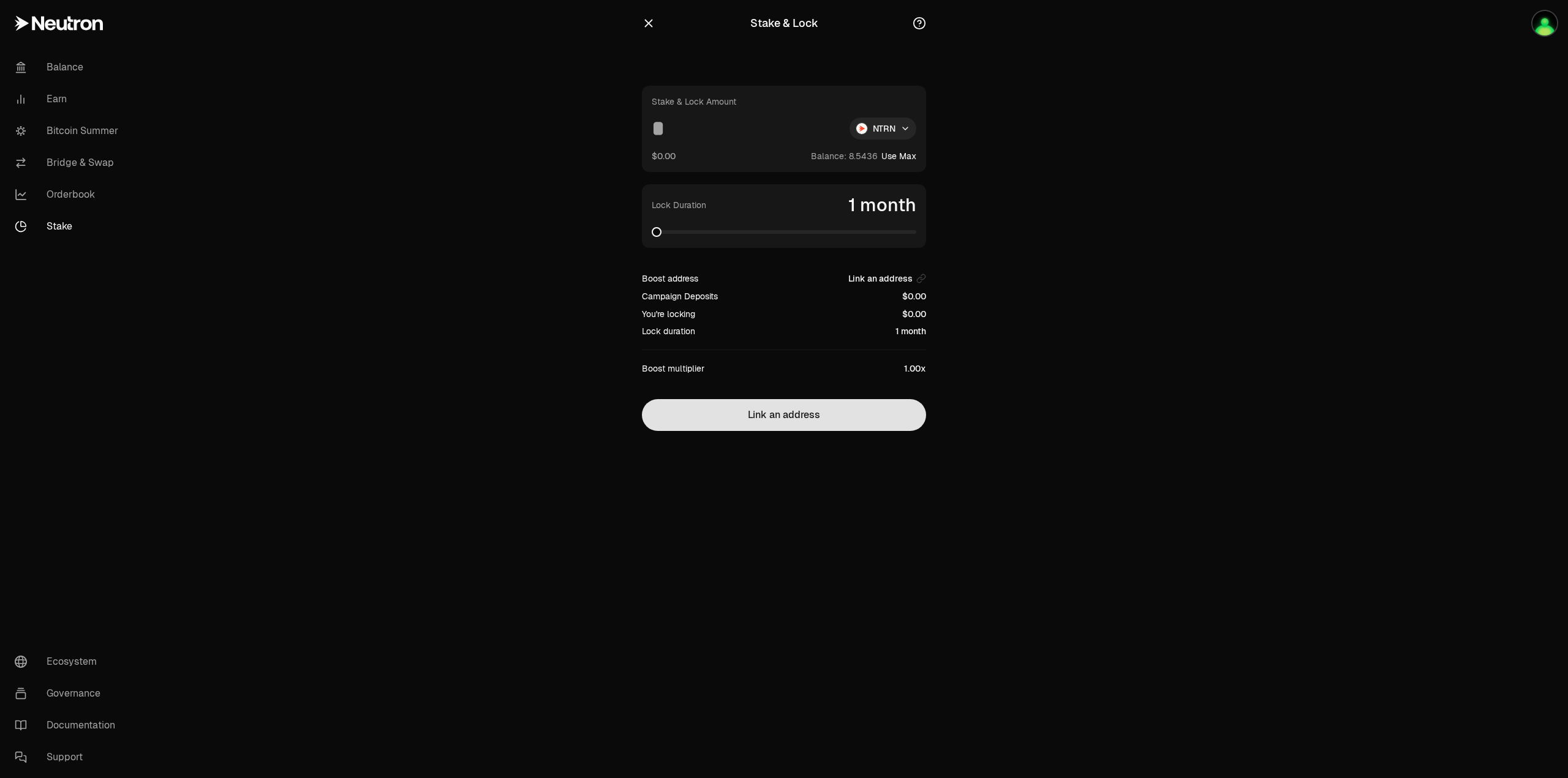
click at [805, 419] on button "Link an address" at bounding box center [784, 415] width 284 height 32
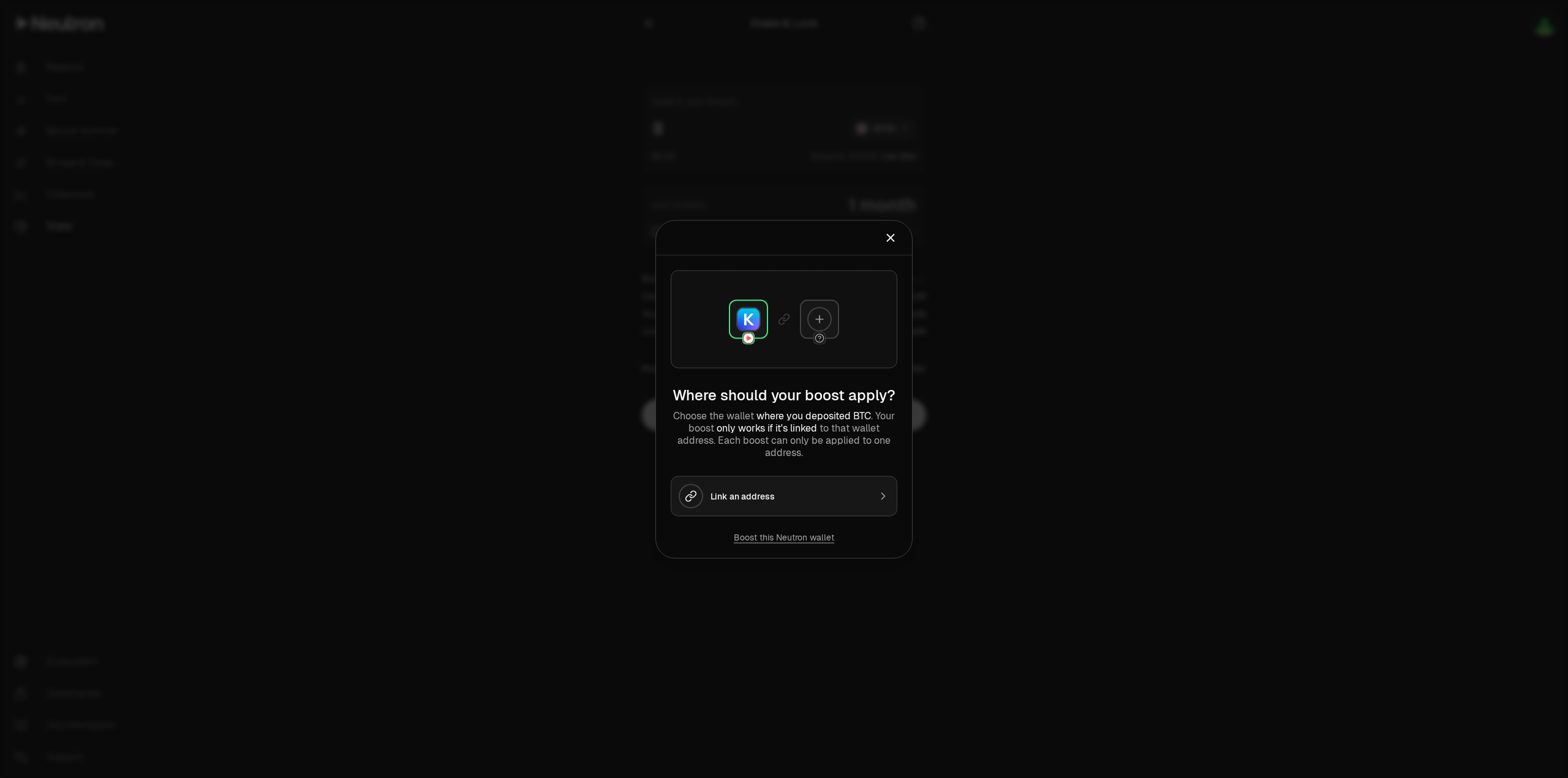
click at [750, 321] on img at bounding box center [749, 319] width 22 height 22
click at [760, 497] on div "Link an address" at bounding box center [790, 496] width 159 height 13
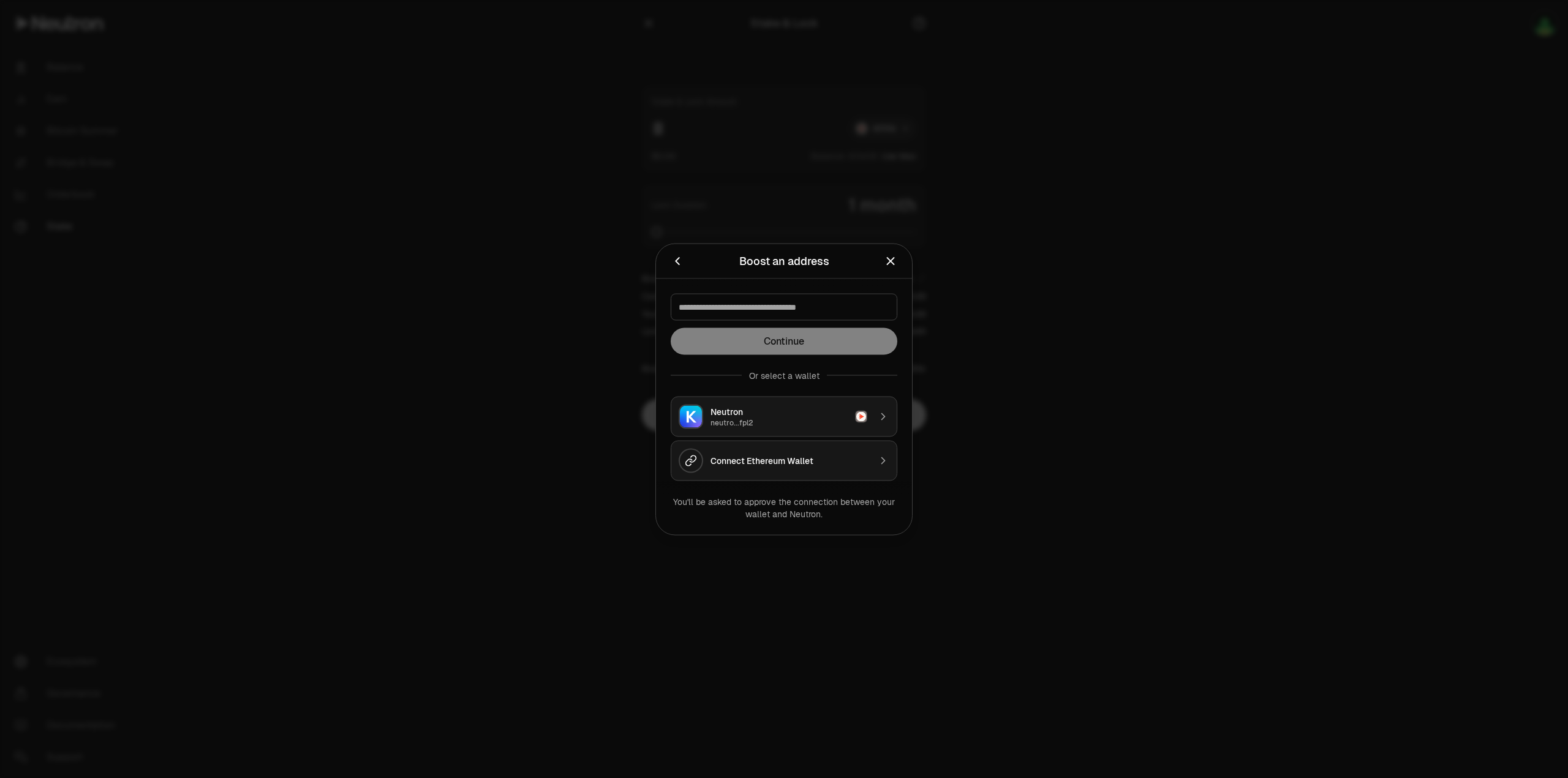
click at [735, 417] on div "Neutron" at bounding box center [779, 411] width 137 height 13
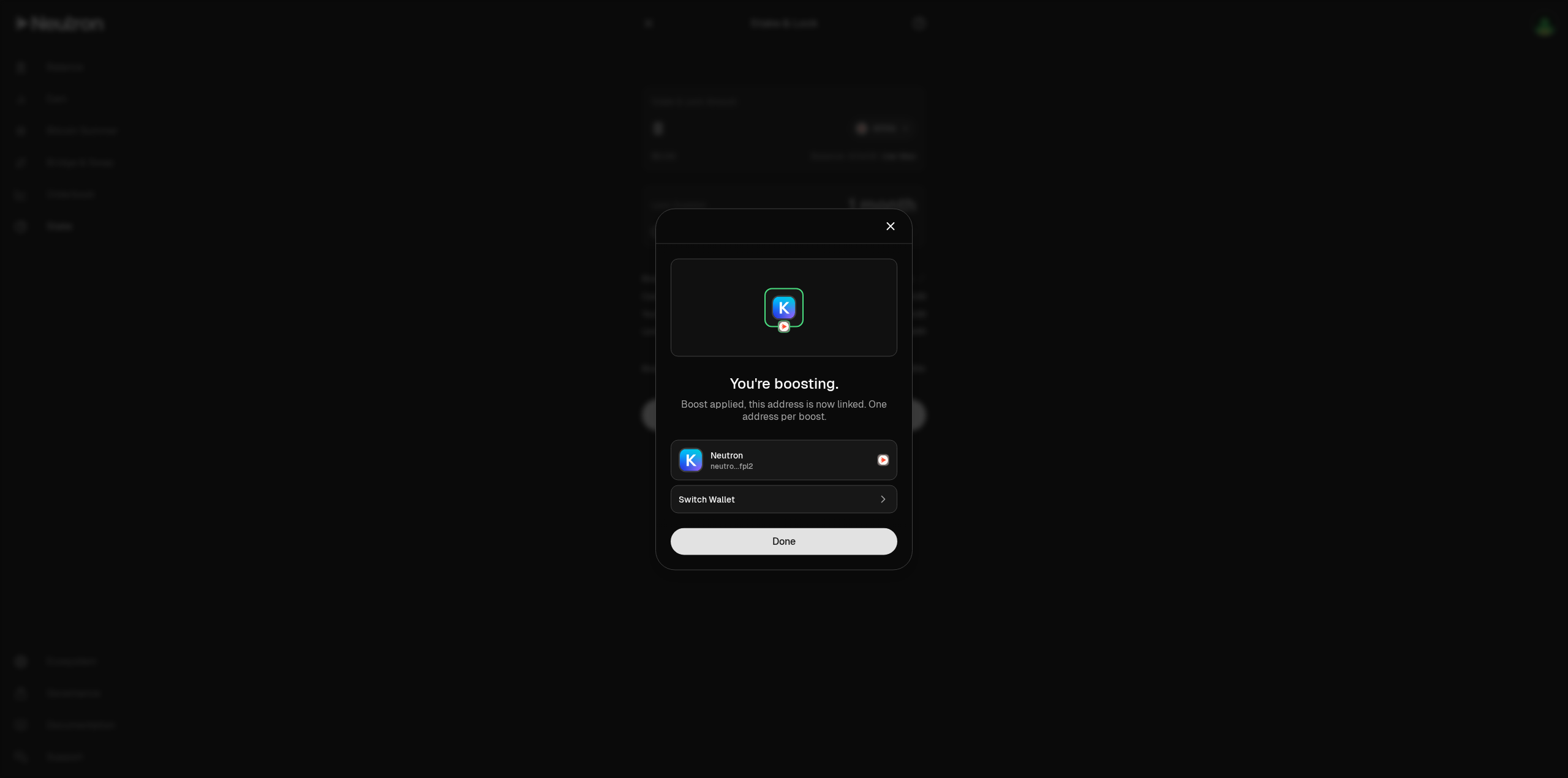
click at [800, 541] on button "Done" at bounding box center [783, 542] width 226 height 27
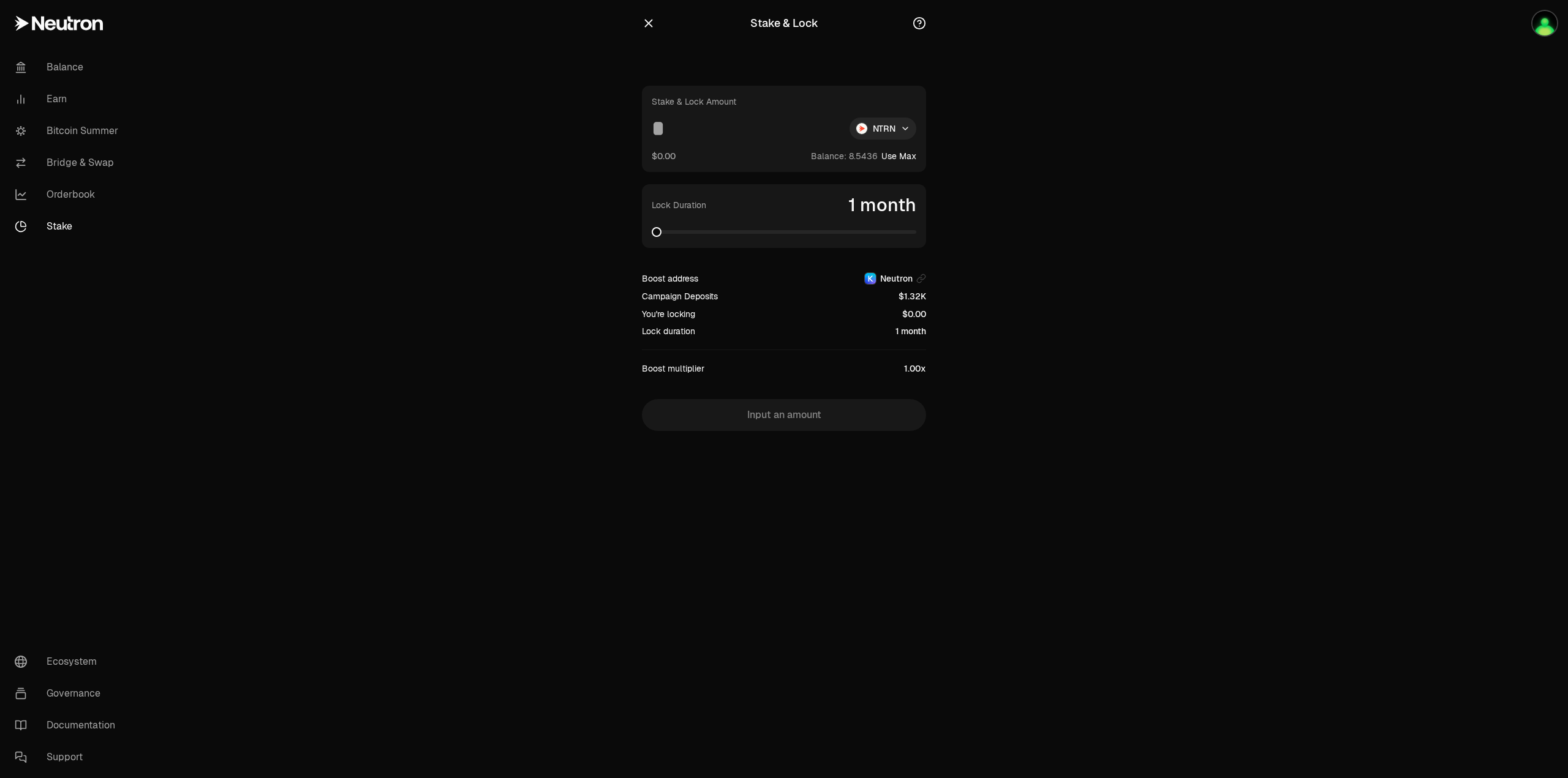
click at [671, 136] on div "Stake & Lock Amount NTRN $0.00 Balance: Use Max" at bounding box center [784, 129] width 284 height 87
click at [664, 128] on input at bounding box center [745, 128] width 188 height 22
click at [665, 134] on input at bounding box center [745, 128] width 188 height 22
drag, startPoint x: 659, startPoint y: 130, endPoint x: 667, endPoint y: 124, distance: 10.0
click at [659, 128] on input at bounding box center [745, 128] width 188 height 22
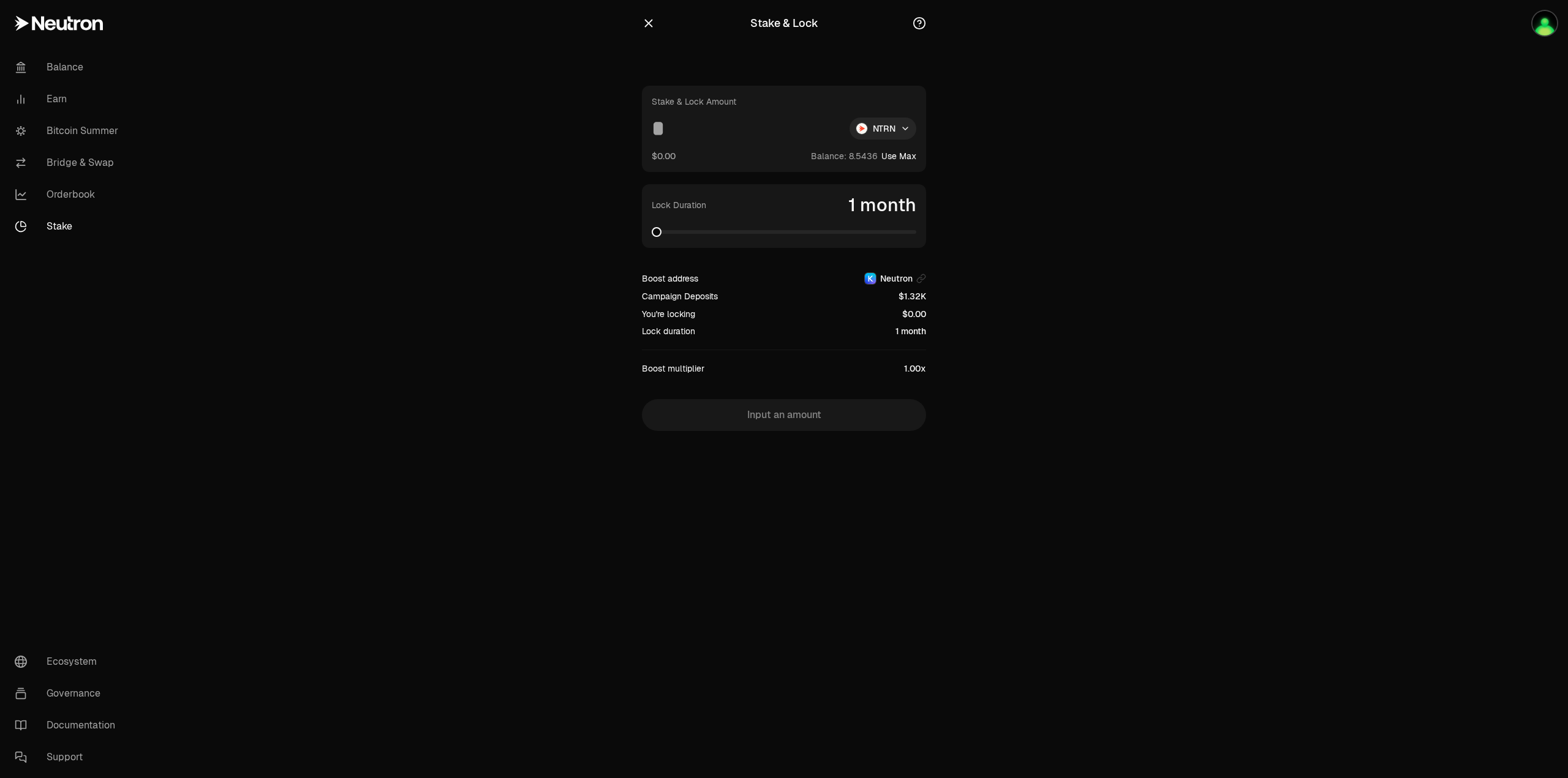
click at [912, 156] on button "Use Max" at bounding box center [899, 156] width 35 height 13
click at [690, 131] on input "********" at bounding box center [745, 128] width 188 height 22
click at [690, 130] on input "********" at bounding box center [745, 128] width 188 height 22
click at [668, 234] on span at bounding box center [673, 232] width 9 height 9
click at [917, 237] on span at bounding box center [911, 232] width 9 height 9
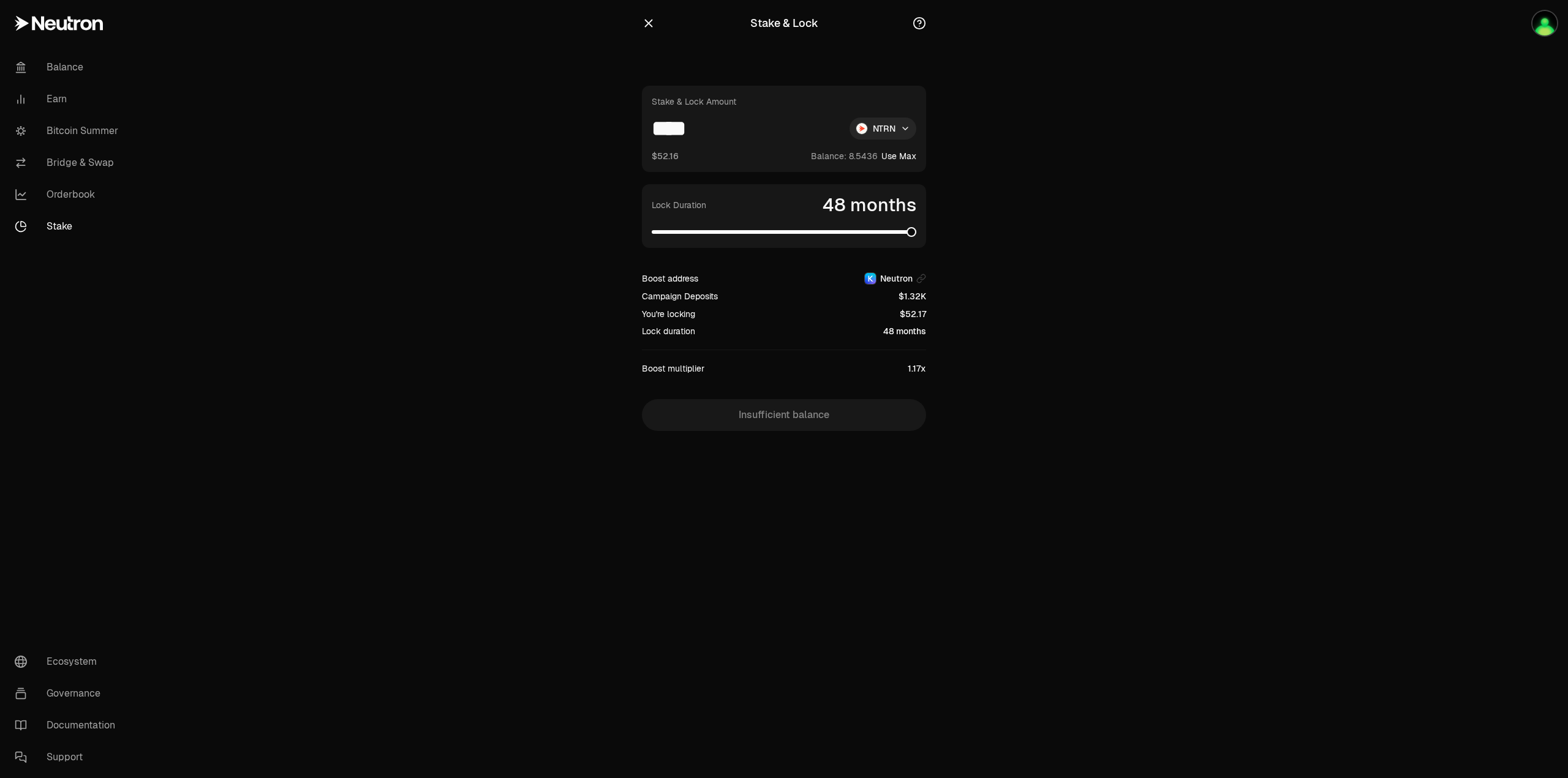
click at [917, 229] on span at bounding box center [911, 232] width 9 height 9
click at [707, 128] on input "****" at bounding box center [745, 128] width 188 height 22
type input "******"
click at [771, 235] on span at bounding box center [775, 232] width 9 height 9
click at [651, 227] on span at bounding box center [656, 232] width 9 height 9
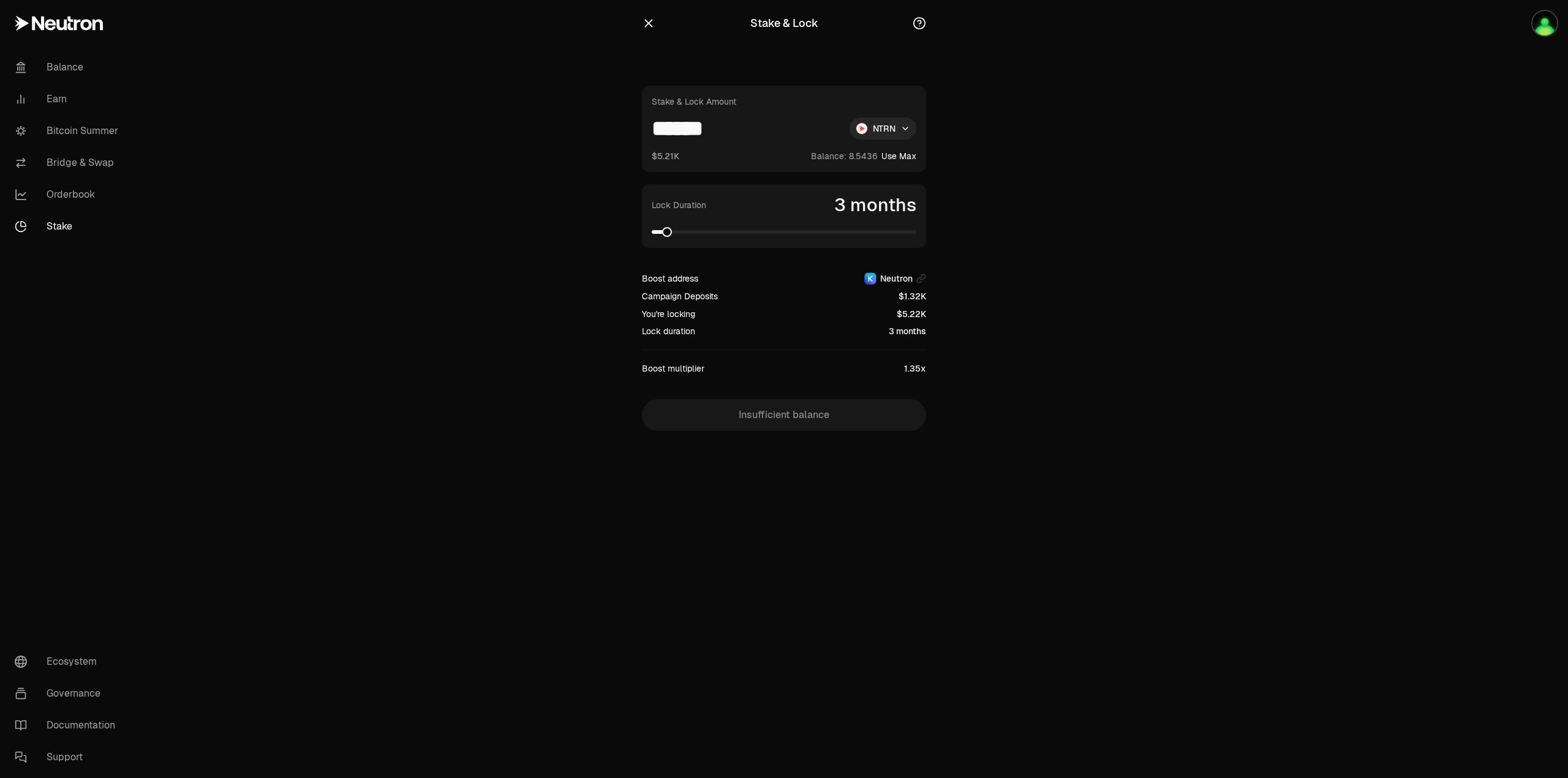
click at [663, 229] on span at bounding box center [667, 232] width 9 height 9
click at [670, 230] on span at bounding box center [673, 232] width 9 height 9
click at [681, 233] on span at bounding box center [684, 232] width 9 height 9
click at [676, 234] on span at bounding box center [678, 232] width 9 height 9
click at [657, 237] on span at bounding box center [662, 232] width 9 height 9
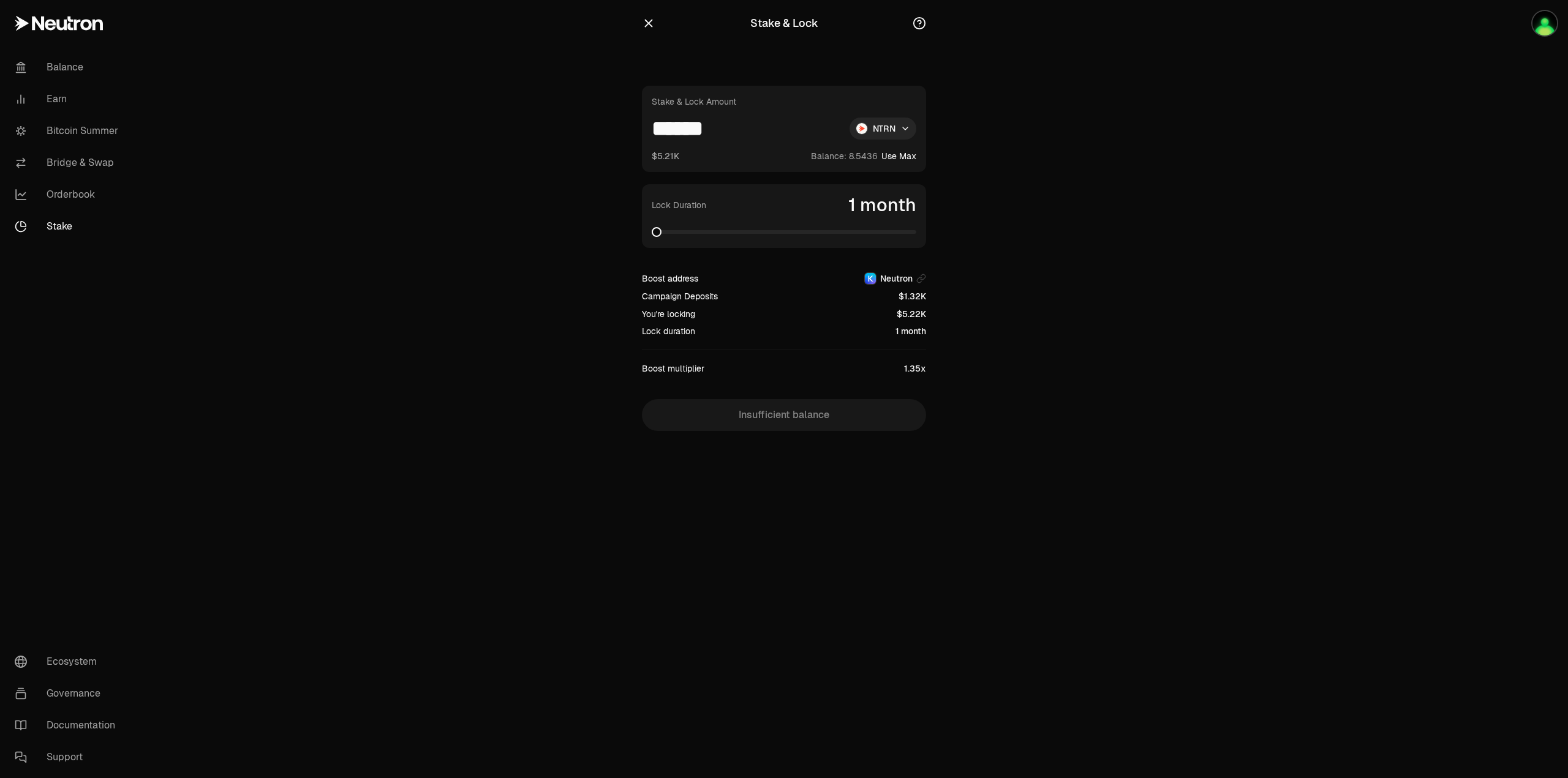
click at [652, 26] on icon "button" at bounding box center [649, 24] width 8 height 8
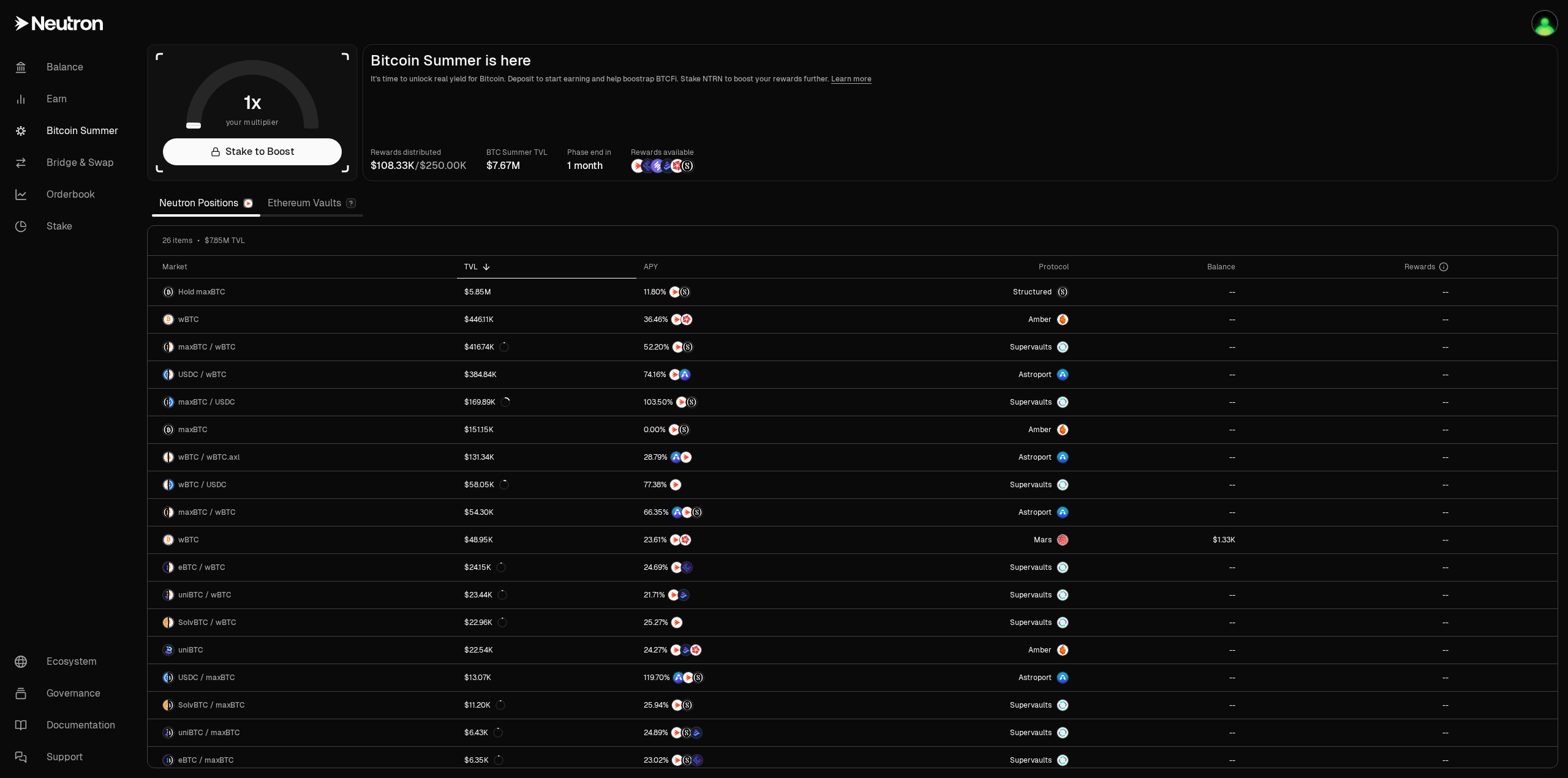
click at [312, 202] on link "Ethereum Vaults" at bounding box center [312, 203] width 103 height 24
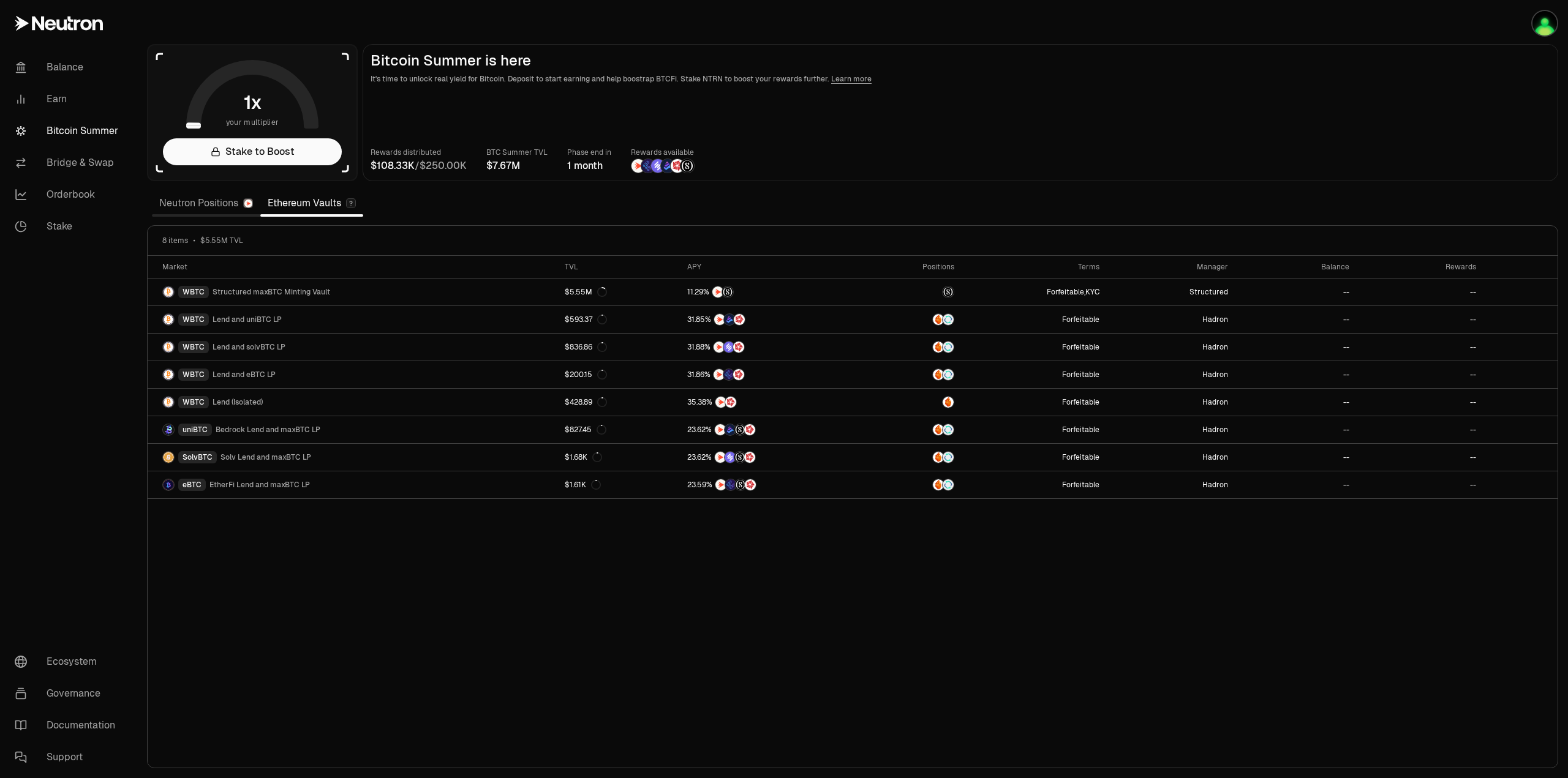
click at [202, 203] on link "Neutron Positions" at bounding box center [206, 203] width 108 height 24
